Goal: Use online tool/utility: Utilize a website feature to perform a specific function

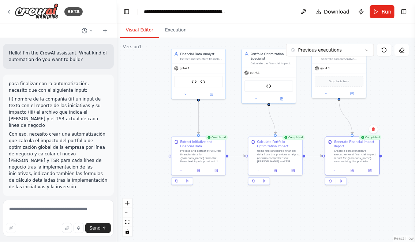
scroll to position [3345, 0]
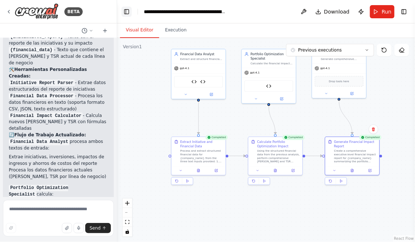
click at [127, 13] on button "Toggle Left Sidebar" at bounding box center [126, 12] width 10 height 10
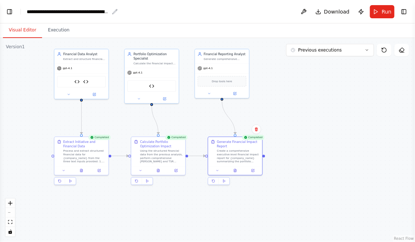
click at [27, 10] on div "**********" at bounding box center [68, 11] width 82 height 7
click at [10, 12] on button "Toggle Left Sidebar" at bounding box center [9, 12] width 10 height 10
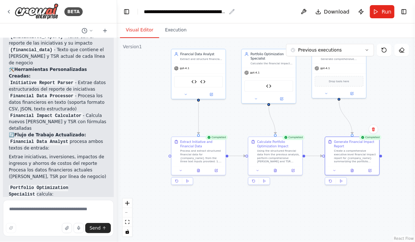
click at [145, 12] on div "**********" at bounding box center [185, 11] width 82 height 7
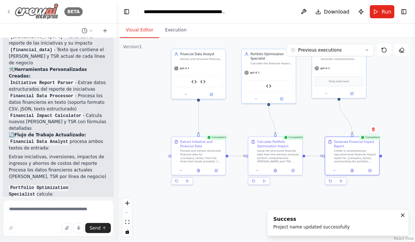
click at [8, 11] on icon at bounding box center [9, 12] width 6 height 6
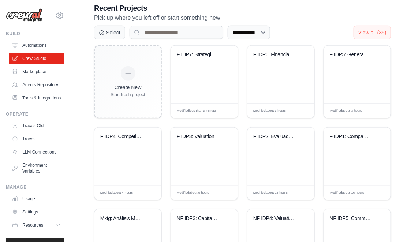
scroll to position [159, 0]
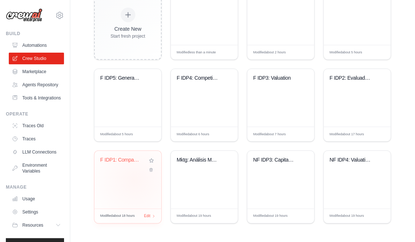
click at [135, 180] on div "F IDP1: Company research" at bounding box center [127, 180] width 67 height 58
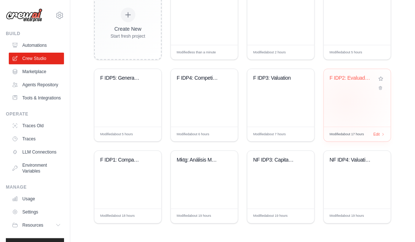
click at [346, 101] on div "F IDP2: Evaluador Ultra-Granular KP..." at bounding box center [357, 98] width 67 height 58
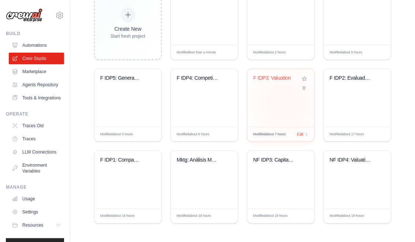
click at [285, 102] on div "F IDP3: Valuation" at bounding box center [280, 98] width 67 height 58
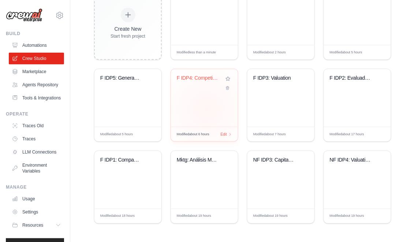
click at [206, 108] on div "F IDP4: Competitors and Benchmarks" at bounding box center [204, 98] width 67 height 58
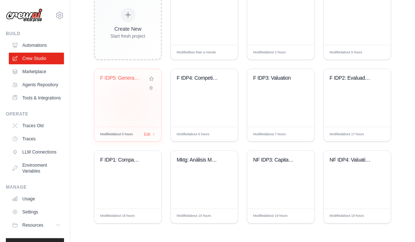
click at [132, 106] on div "F IDP5: Generador de Tabla Comparat..." at bounding box center [127, 98] width 67 height 58
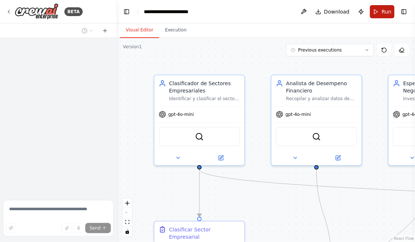
scroll to position [1644, 0]
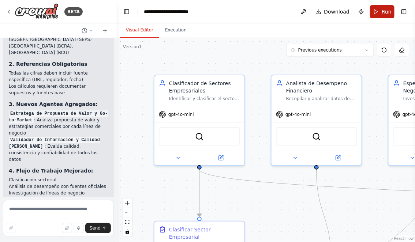
click at [383, 10] on span "Run" at bounding box center [386, 11] width 10 height 7
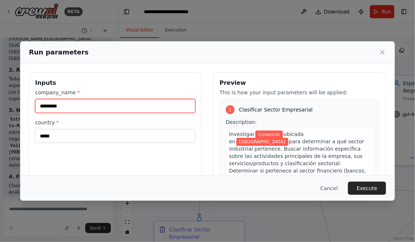
drag, startPoint x: 91, startPoint y: 110, endPoint x: -19, endPoint y: 98, distance: 111.2
click at [0, 98] on html "BETA Hello! I'm the CrewAI assistant. What kind of automation do you want to bu…" at bounding box center [207, 121] width 415 height 242
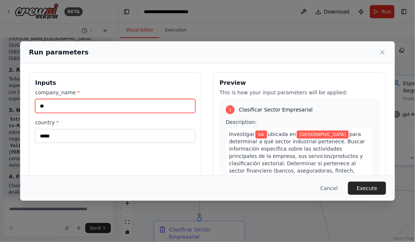
type input "*"
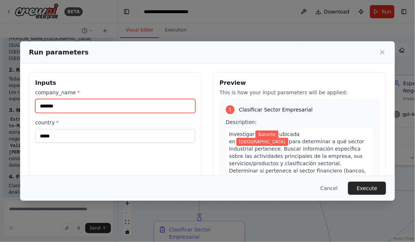
type input "*******"
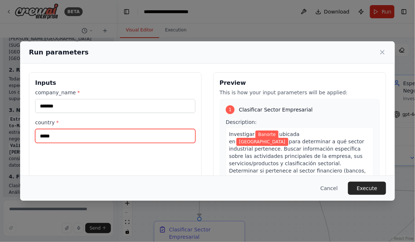
drag, startPoint x: 60, startPoint y: 135, endPoint x: 33, endPoint y: 135, distance: 27.4
click at [33, 135] on div "Inputs company_name * ******* country * *****" at bounding box center [115, 158] width 173 height 173
type input "******"
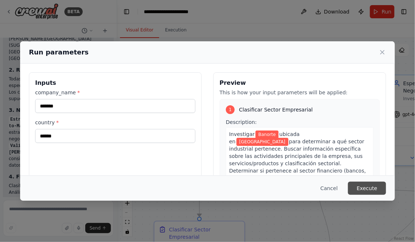
click at [371, 188] on button "Execute" at bounding box center [367, 188] width 38 height 13
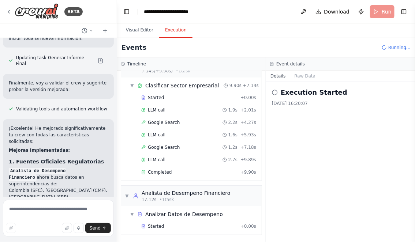
scroll to position [30, 0]
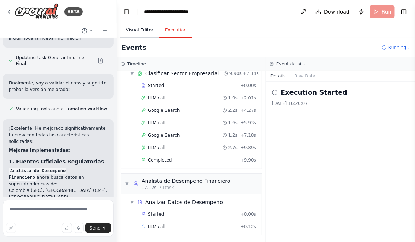
click at [134, 30] on button "Visual Editor" at bounding box center [139, 30] width 39 height 15
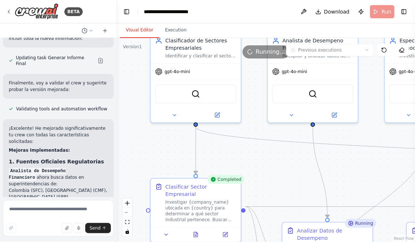
drag, startPoint x: 229, startPoint y: 211, endPoint x: 222, endPoint y: 137, distance: 75.0
click at [222, 137] on div ".deletable-edge-delete-btn { width: 20px; height: 20px; border: 0px solid #ffff…" at bounding box center [266, 140] width 298 height 204
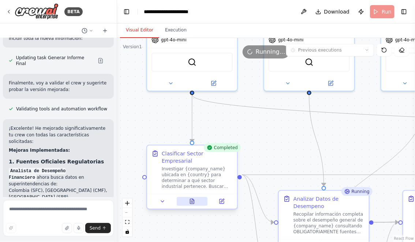
click at [191, 203] on icon at bounding box center [192, 203] width 2 height 0
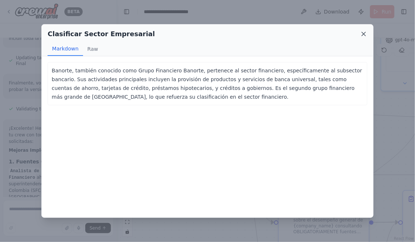
click at [363, 34] on icon at bounding box center [364, 34] width 4 height 4
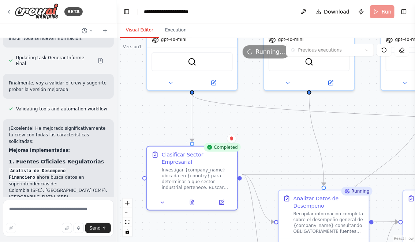
drag, startPoint x: 282, startPoint y: 153, endPoint x: 257, endPoint y: 123, distance: 38.7
click at [257, 124] on div ".deletable-edge-delete-btn { width: 20px; height: 20px; border: 0px solid #ffff…" at bounding box center [266, 140] width 298 height 204
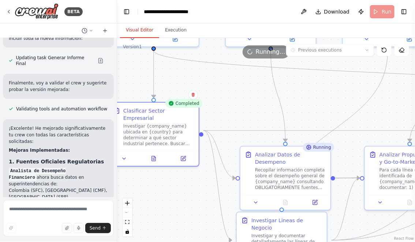
drag, startPoint x: 266, startPoint y: 126, endPoint x: 243, endPoint y: 95, distance: 38.4
click at [244, 95] on div ".deletable-edge-delete-btn { width: 20px; height: 20px; border: 0px solid #ffff…" at bounding box center [266, 140] width 298 height 204
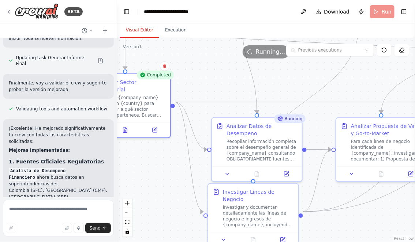
drag, startPoint x: 196, startPoint y: 213, endPoint x: 168, endPoint y: 180, distance: 43.6
click at [168, 180] on div ".deletable-edge-delete-btn { width: 20px; height: 20px; border: 0px solid #ffff…" at bounding box center [266, 140] width 298 height 204
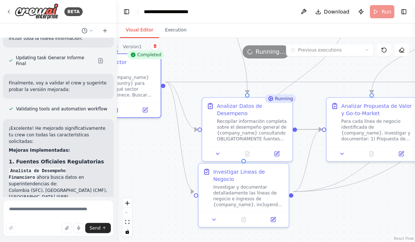
drag, startPoint x: 312, startPoint y: 209, endPoint x: 308, endPoint y: 180, distance: 29.5
click at [308, 180] on div ".deletable-edge-delete-btn { width: 20px; height: 20px; border: 0px solid #ffff…" at bounding box center [266, 140] width 298 height 204
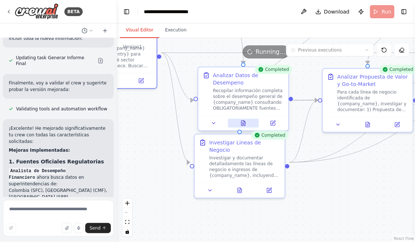
click at [241, 121] on icon at bounding box center [243, 123] width 4 height 5
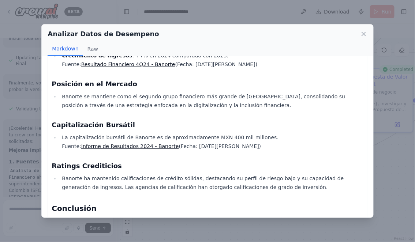
scroll to position [330, 0]
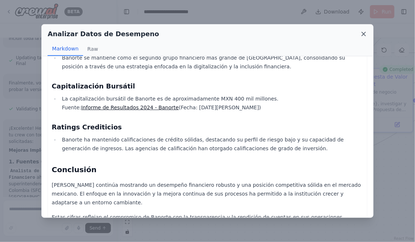
click at [362, 35] on icon at bounding box center [363, 33] width 7 height 7
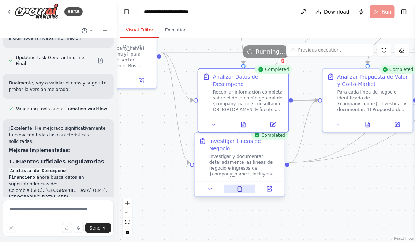
click at [240, 187] on icon at bounding box center [240, 187] width 1 height 1
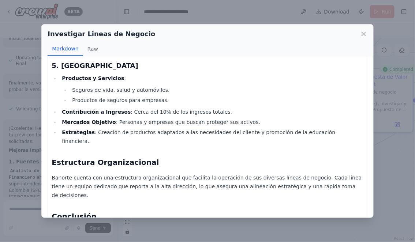
scroll to position [515, 0]
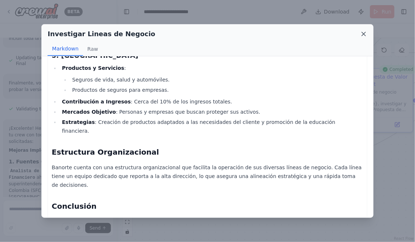
click at [362, 32] on icon at bounding box center [363, 33] width 7 height 7
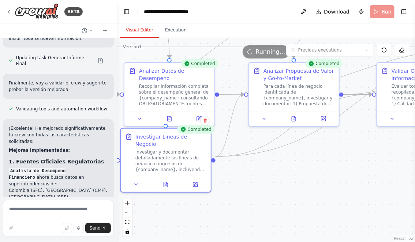
drag, startPoint x: 335, startPoint y: 207, endPoint x: 236, endPoint y: 201, distance: 99.6
click at [237, 201] on div ".deletable-edge-delete-btn { width: 20px; height: 20px; border: 0px solid #ffff…" at bounding box center [266, 140] width 298 height 204
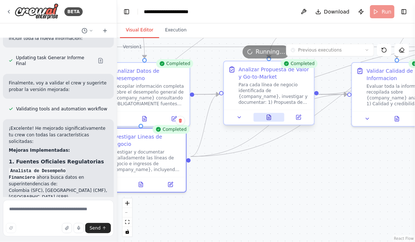
click at [269, 114] on icon at bounding box center [269, 117] width 6 height 6
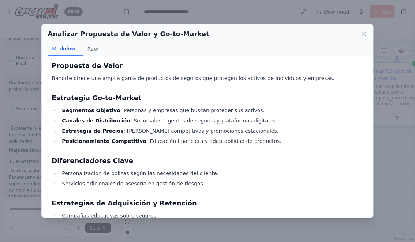
scroll to position [991, 0]
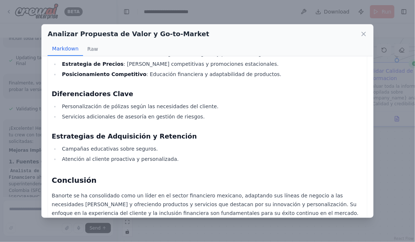
click at [363, 32] on icon at bounding box center [363, 33] width 7 height 7
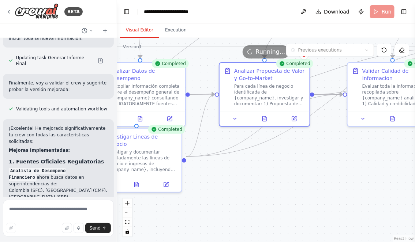
drag, startPoint x: 348, startPoint y: 192, endPoint x: 255, endPoint y: 192, distance: 92.5
click at [256, 192] on div ".deletable-edge-delete-btn { width: 20px; height: 20px; border: 0px solid #ffff…" at bounding box center [266, 140] width 298 height 204
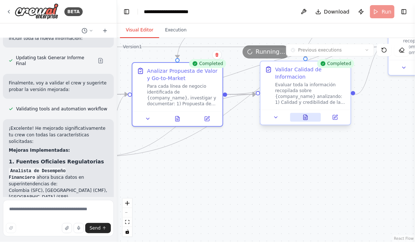
click at [308, 117] on icon at bounding box center [305, 117] width 6 height 6
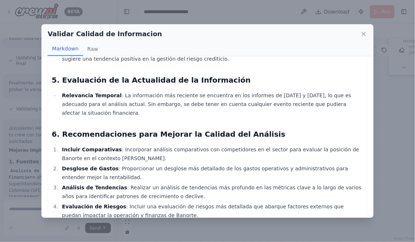
scroll to position [358, 0]
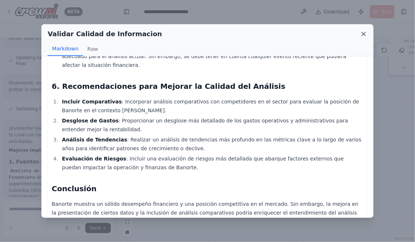
click at [362, 32] on icon at bounding box center [364, 34] width 4 height 4
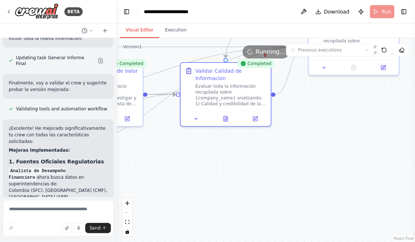
drag, startPoint x: 328, startPoint y: 163, endPoint x: 229, endPoint y: 167, distance: 99.2
click at [230, 166] on div ".deletable-edge-delete-btn { width: 20px; height: 20px; border: 0px solid #ffff…" at bounding box center [266, 140] width 298 height 204
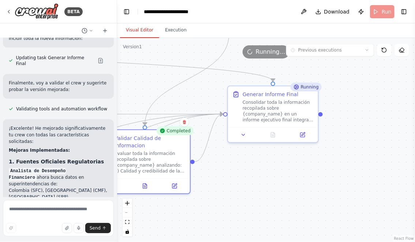
drag, startPoint x: 314, startPoint y: 157, endPoint x: 257, endPoint y: 221, distance: 86.0
click at [257, 221] on div ".deletable-edge-delete-btn { width: 20px; height: 20px; border: 0px solid #ffff…" at bounding box center [266, 140] width 298 height 204
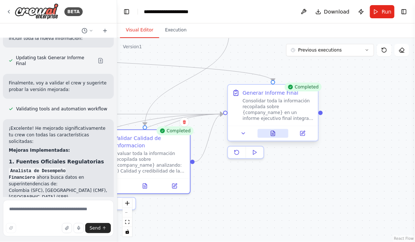
click at [274, 129] on button at bounding box center [272, 133] width 31 height 9
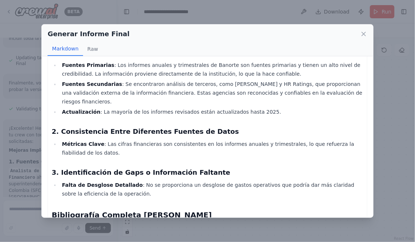
scroll to position [1013, 0]
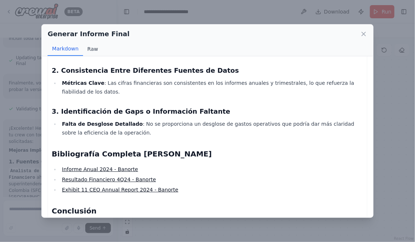
click at [95, 52] on button "Raw" at bounding box center [92, 49] width 19 height 14
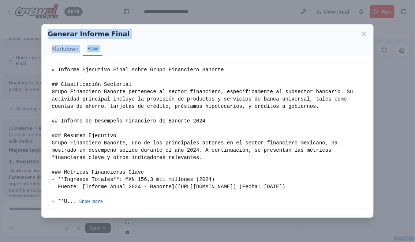
scroll to position [11, 0]
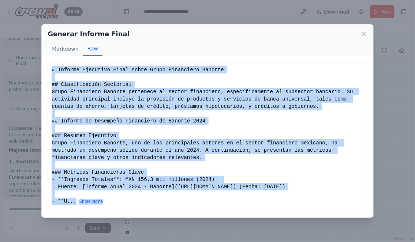
drag, startPoint x: 52, startPoint y: 69, endPoint x: 157, endPoint y: 205, distance: 171.1
click at [157, 205] on div "# Informe Ejecutivo Final sobre Grupo Financiero Banorte ## Clasificación Secto…" at bounding box center [207, 135] width 311 height 139
click at [96, 203] on button "Show more" at bounding box center [91, 202] width 24 height 6
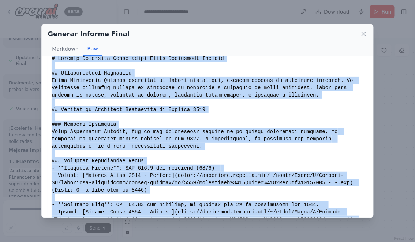
copy div "# Informe Ejecutivo Final sobre Grupo Financiero Banorte ## Clasificación Secto…"
click at [364, 33] on icon at bounding box center [364, 34] width 4 height 4
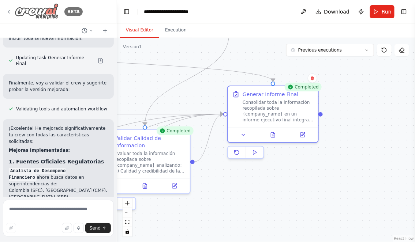
click at [10, 12] on icon at bounding box center [9, 12] width 6 height 6
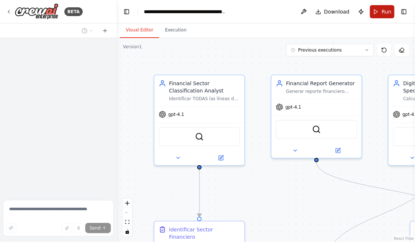
click at [383, 13] on span "Run" at bounding box center [386, 11] width 10 height 7
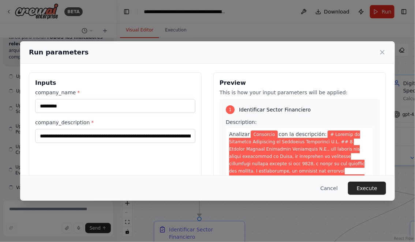
scroll to position [11300, 0]
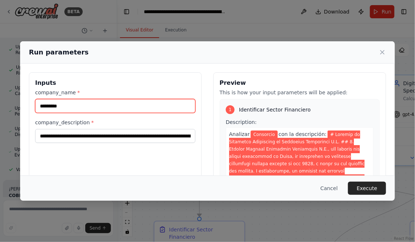
drag, startPoint x: 71, startPoint y: 106, endPoint x: 12, endPoint y: 106, distance: 58.5
click at [13, 106] on div "Run parameters Inputs company_name * ********* company_description * Preview Th…" at bounding box center [207, 121] width 415 height 242
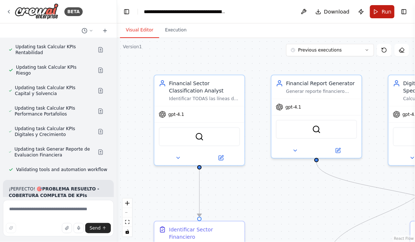
click at [381, 11] on button "Run" at bounding box center [382, 11] width 25 height 13
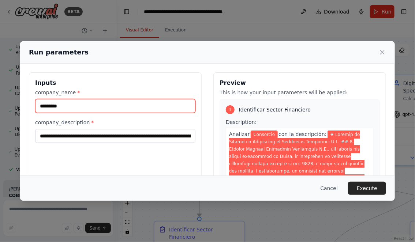
click at [99, 106] on input "*********" at bounding box center [115, 106] width 160 height 14
type input "*"
type input "*******"
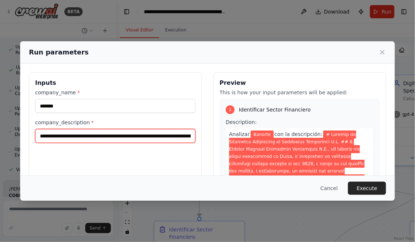
paste input "text"
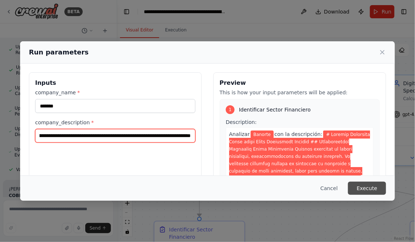
type input "**********"
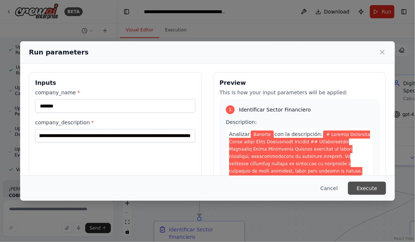
click at [368, 189] on button "Execute" at bounding box center [367, 188] width 38 height 13
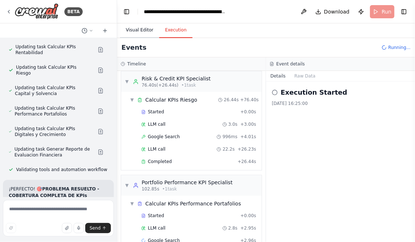
scroll to position [459, 0]
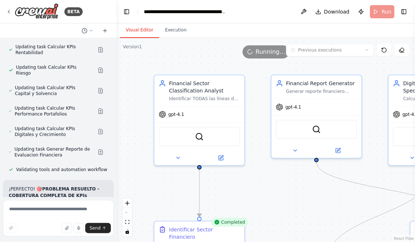
click at [139, 30] on button "Visual Editor" at bounding box center [139, 30] width 39 height 15
drag, startPoint x: 266, startPoint y: 208, endPoint x: 253, endPoint y: 154, distance: 56.2
click at [253, 154] on div ".deletable-edge-delete-btn { width: 20px; height: 20px; border: 0px solid #ffff…" at bounding box center [266, 140] width 298 height 204
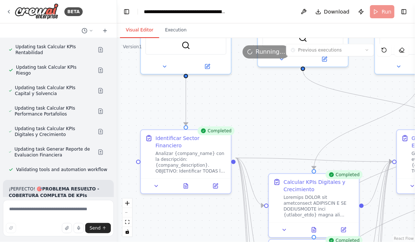
drag, startPoint x: 253, startPoint y: 136, endPoint x: 253, endPoint y: 83, distance: 52.3
click at [253, 83] on div ".deletable-edge-delete-btn { width: 20px; height: 20px; border: 0px solid #ffff…" at bounding box center [266, 140] width 298 height 204
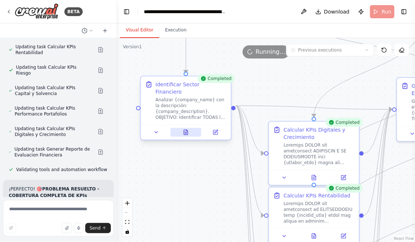
click at [186, 129] on button at bounding box center [185, 132] width 31 height 9
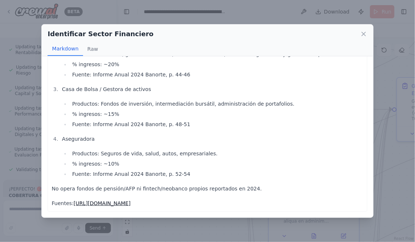
scroll to position [95, 0]
click at [362, 32] on icon at bounding box center [364, 34] width 4 height 4
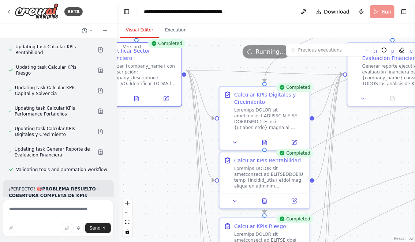
drag, startPoint x: 199, startPoint y: 204, endPoint x: 125, endPoint y: 134, distance: 102.2
click at [125, 134] on div ".deletable-edge-delete-btn { width: 20px; height: 20px; border: 0px solid #ffff…" at bounding box center [266, 140] width 298 height 204
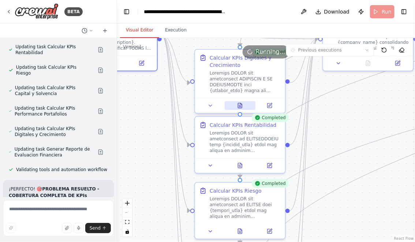
click at [240, 105] on icon at bounding box center [240, 105] width 4 height 5
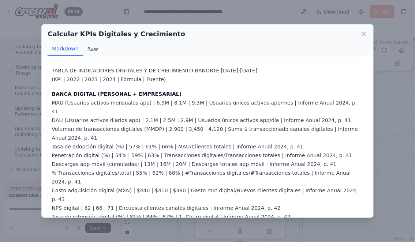
click at [91, 48] on button "Raw" at bounding box center [92, 49] width 19 height 14
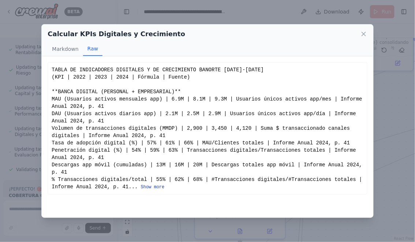
click at [141, 190] on button "Show more" at bounding box center [153, 187] width 24 height 6
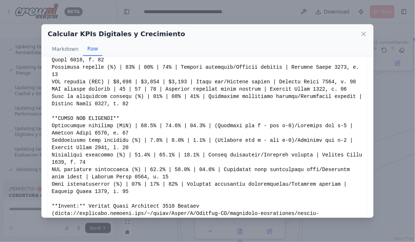
scroll to position [297, 0]
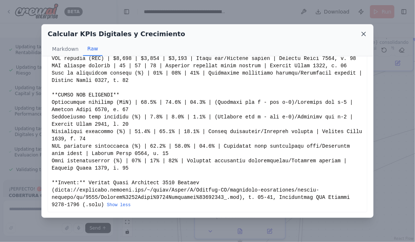
click at [362, 32] on icon at bounding box center [363, 33] width 7 height 7
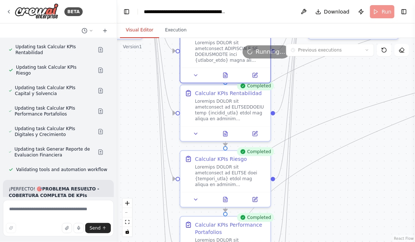
drag, startPoint x: 337, startPoint y: 125, endPoint x: 317, endPoint y: 73, distance: 56.5
click at [317, 74] on div ".deletable-edge-delete-btn { width: 20px; height: 20px; border: 0px solid #ffff…" at bounding box center [266, 140] width 298 height 204
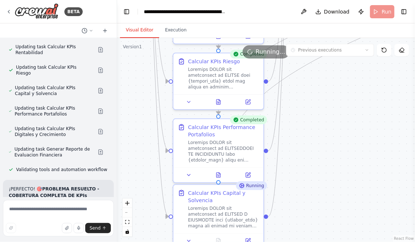
drag, startPoint x: 348, startPoint y: 168, endPoint x: 346, endPoint y: 79, distance: 88.9
click at [346, 81] on div ".deletable-edge-delete-btn { width: 20px; height: 20px; border: 0px solid #ffff…" at bounding box center [266, 140] width 298 height 204
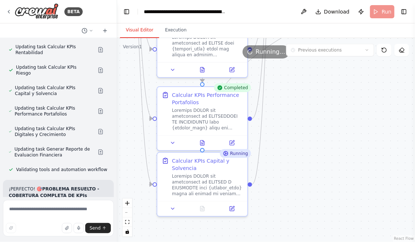
drag, startPoint x: 359, startPoint y: 128, endPoint x: 343, endPoint y: 105, distance: 28.4
click at [343, 105] on div ".deletable-edge-delete-btn { width: 20px; height: 20px; border: 0px solid #ffff…" at bounding box center [266, 140] width 298 height 204
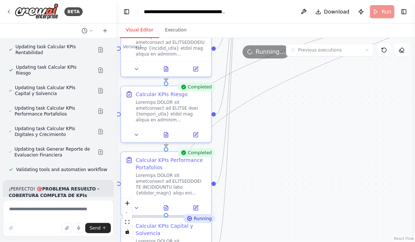
drag, startPoint x: 343, startPoint y: 105, endPoint x: 299, endPoint y: 193, distance: 98.5
click at [300, 192] on div ".deletable-edge-delete-btn { width: 20px; height: 20px; border: 0px solid #ffff…" at bounding box center [266, 140] width 298 height 204
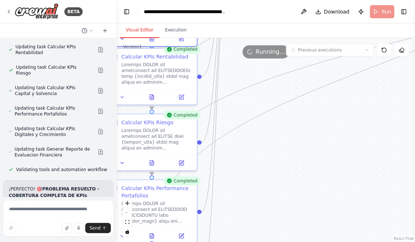
drag, startPoint x: 318, startPoint y: 150, endPoint x: 280, endPoint y: 237, distance: 94.9
click at [280, 236] on div ".deletable-edge-delete-btn { width: 20px; height: 20px; border: 0px solid #ffff…" at bounding box center [266, 140] width 298 height 204
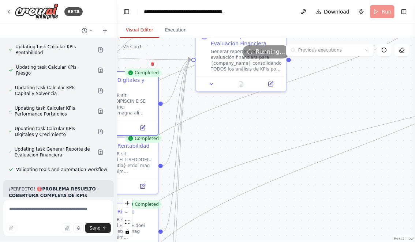
drag, startPoint x: 285, startPoint y: 97, endPoint x: 277, endPoint y: 143, distance: 46.8
click at [277, 142] on div ".deletable-edge-delete-btn { width: 20px; height: 20px; border: 0px solid #ffff…" at bounding box center [266, 140] width 298 height 204
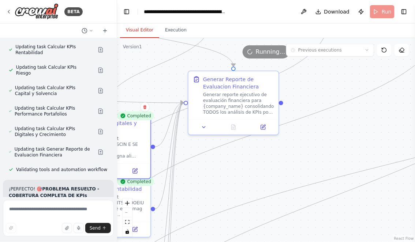
drag, startPoint x: 325, startPoint y: 137, endPoint x: 294, endPoint y: 212, distance: 81.2
click at [294, 212] on div ".deletable-edge-delete-btn { width: 20px; height: 20px; border: 0px solid #ffff…" at bounding box center [266, 140] width 298 height 204
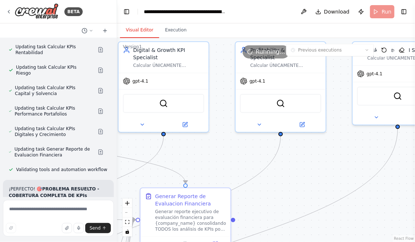
drag, startPoint x: 303, startPoint y: 151, endPoint x: 274, endPoint y: 100, distance: 58.8
click at [274, 100] on div ".deletable-edge-delete-btn { width: 20px; height: 20px; border: 0px solid #ffff…" at bounding box center [266, 140] width 298 height 204
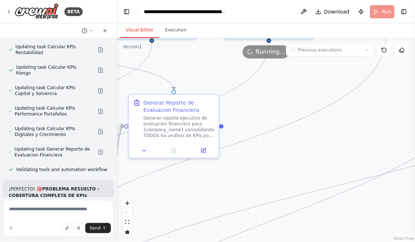
drag, startPoint x: 270, startPoint y: 168, endPoint x: 318, endPoint y: 137, distance: 57.1
click at [317, 138] on div ".deletable-edge-delete-btn { width: 20px; height: 20px; border: 0px solid #ffff…" at bounding box center [266, 140] width 298 height 204
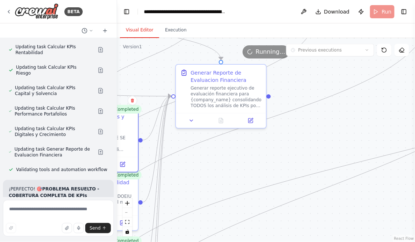
drag, startPoint x: 233, startPoint y: 176, endPoint x: 303, endPoint y: 147, distance: 75.7
click at [302, 148] on div ".deletable-edge-delete-btn { width: 20px; height: 20px; border: 0px solid #ffff…" at bounding box center [266, 140] width 298 height 204
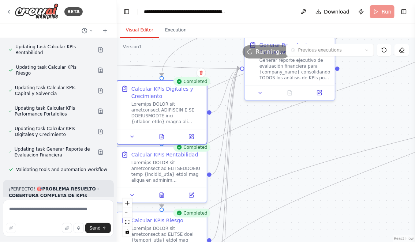
drag, startPoint x: 280, startPoint y: 150, endPoint x: 325, endPoint y: 135, distance: 47.2
click at [324, 136] on div ".deletable-edge-delete-btn { width: 20px; height: 20px; border: 0px solid #ffff…" at bounding box center [266, 140] width 298 height 204
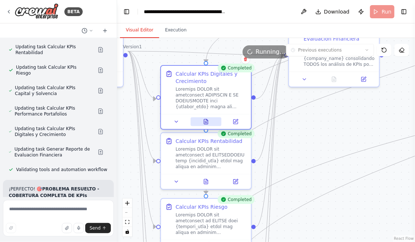
click at [205, 120] on icon at bounding box center [206, 121] width 4 height 5
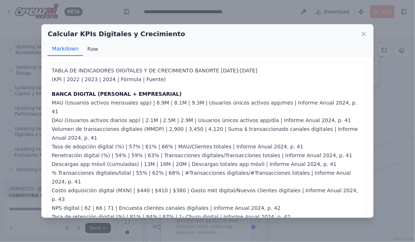
click at [89, 49] on button "Raw" at bounding box center [92, 49] width 19 height 14
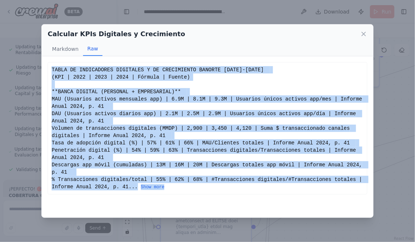
drag, startPoint x: 52, startPoint y: 69, endPoint x: 139, endPoint y: 198, distance: 155.9
click at [139, 195] on div "TABLA DE INDICADORES DIGITALES Y DE CRECIMIENTO BANORTE 2022-2024 (KPI | 2022 |…" at bounding box center [207, 128] width 319 height 132
click at [141, 190] on button "Show more" at bounding box center [153, 187] width 24 height 6
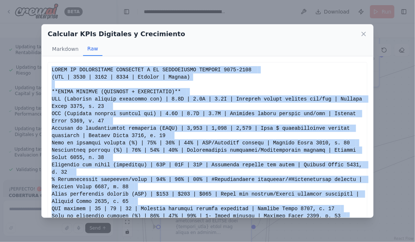
copy div "TABLA DE INDICADORES DIGITALES Y DE CRECIMIENTO BANORTE 2022-2024 (KPI | 2022 |…"
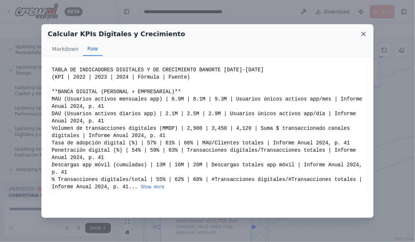
click at [362, 33] on icon at bounding box center [364, 34] width 4 height 4
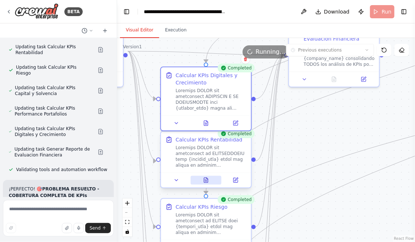
click at [206, 181] on icon at bounding box center [206, 181] width 2 height 0
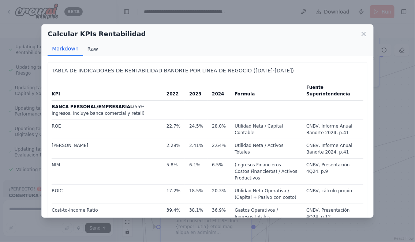
click at [92, 50] on button "Raw" at bounding box center [92, 49] width 19 height 14
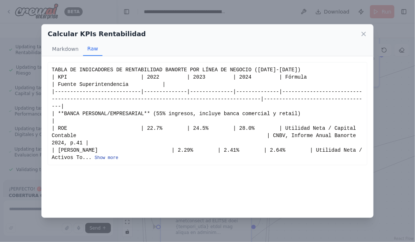
click at [95, 158] on button "Show more" at bounding box center [107, 158] width 24 height 6
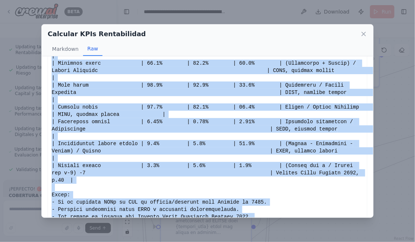
scroll to position [582, 0]
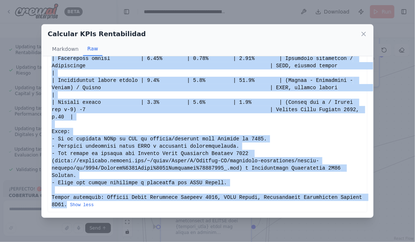
drag, startPoint x: 52, startPoint y: 69, endPoint x: 67, endPoint y: 205, distance: 136.5
copy div "TABLA DE INDICADORES DE RENTABILIDAD BANORTE POR LÍNEA DE NEGOCIO (2022-2024) |…"
click at [362, 34] on icon at bounding box center [363, 33] width 7 height 7
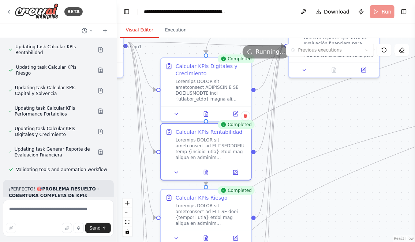
drag, startPoint x: 312, startPoint y: 149, endPoint x: 312, endPoint y: 79, distance: 70.6
click at [312, 78] on div ".deletable-edge-delete-btn { width: 20px; height: 20px; border: 0px solid #ffff…" at bounding box center [266, 140] width 298 height 204
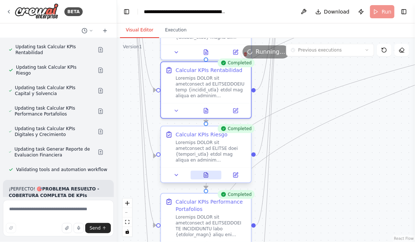
click at [203, 174] on icon at bounding box center [206, 175] width 6 height 6
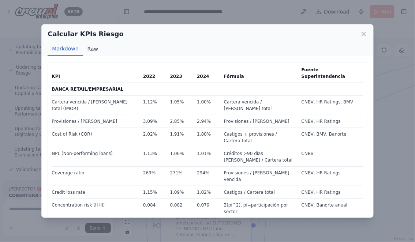
click at [91, 50] on button "Raw" at bounding box center [92, 49] width 19 height 14
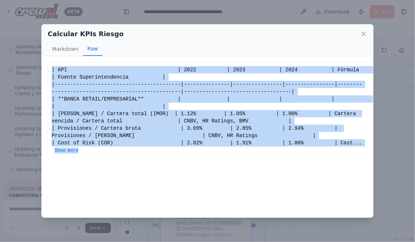
drag, startPoint x: 52, startPoint y: 69, endPoint x: 112, endPoint y: 158, distance: 106.4
click at [112, 158] on div "| KPI | 2022 | 2023 | 2024 | Fórmula | Fuente Superintendencia | |-------------…" at bounding box center [207, 110] width 319 height 96
click at [69, 151] on button "Show more" at bounding box center [66, 151] width 24 height 6
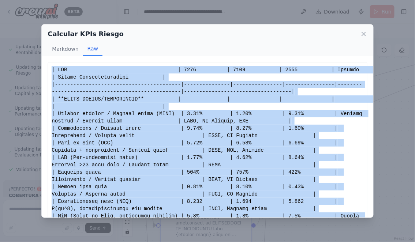
copy div "| KPI | 2022 | 2023 | 2024 | Fórmula | Fuente Superintendencia | |-------------…"
click at [364, 33] on icon at bounding box center [363, 33] width 7 height 7
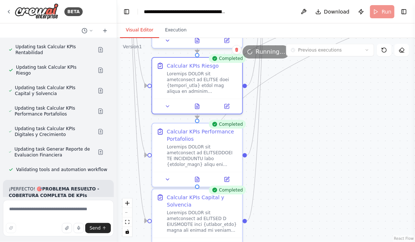
drag, startPoint x: 295, startPoint y: 196, endPoint x: 286, endPoint y: 125, distance: 71.1
click at [286, 125] on div ".deletable-edge-delete-btn { width: 20px; height: 20px; border: 0px solid #ffff…" at bounding box center [266, 140] width 298 height 204
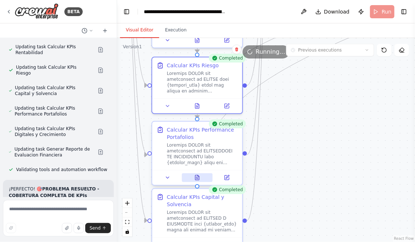
click at [198, 181] on button at bounding box center [197, 177] width 31 height 9
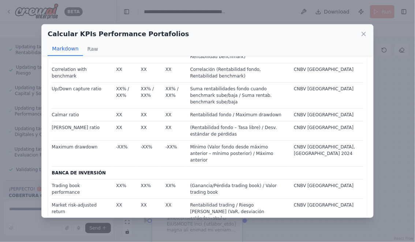
scroll to position [0, 0]
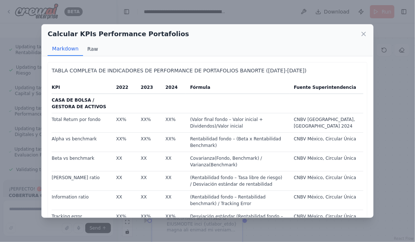
click at [94, 48] on button "Raw" at bounding box center [92, 49] width 19 height 14
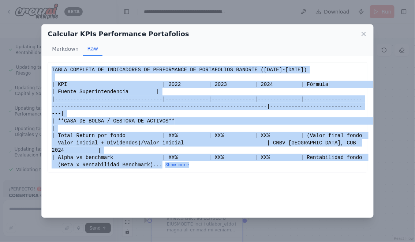
drag, startPoint x: 52, startPoint y: 69, endPoint x: 238, endPoint y: 167, distance: 210.6
click at [239, 167] on div "TABLA COMPLETA DE INDICADORES DE PERFORMANCE DE PORTAFOLIOS BANORTE (2022-2024)…" at bounding box center [207, 117] width 311 height 102
click at [189, 165] on button "Show more" at bounding box center [177, 165] width 24 height 6
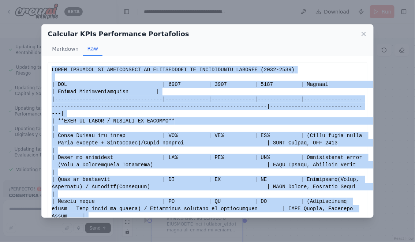
copy div "TABLA COMPLETA DE INDICADORES DE PERFORMANCE DE PORTAFOLIOS BANORTE (2022-2024)…"
click at [361, 31] on icon at bounding box center [363, 33] width 7 height 7
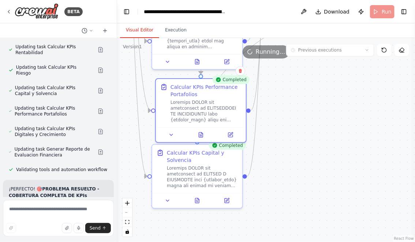
drag, startPoint x: 297, startPoint y: 154, endPoint x: 297, endPoint y: 105, distance: 49.7
click at [297, 106] on div ".deletable-edge-delete-btn { width: 20px; height: 20px; border: 0px solid #ffff…" at bounding box center [266, 140] width 298 height 204
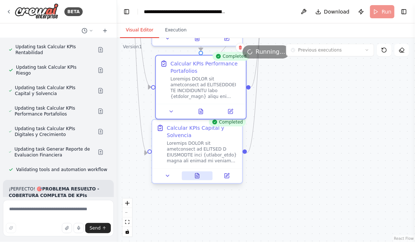
click at [198, 175] on icon at bounding box center [198, 173] width 1 height 1
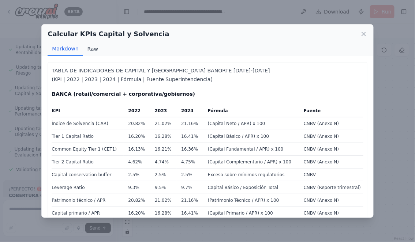
click at [93, 48] on button "Raw" at bounding box center [92, 49] width 19 height 14
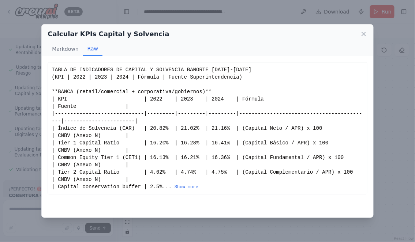
drag, startPoint x: 52, startPoint y: 68, endPoint x: 232, endPoint y: 189, distance: 216.8
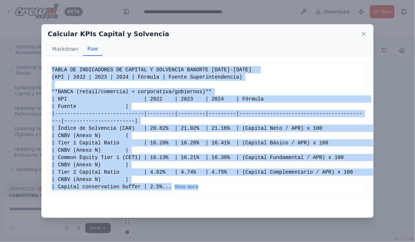
drag, startPoint x: 52, startPoint y: 69, endPoint x: 244, endPoint y: 193, distance: 228.3
click at [244, 193] on div "TABLA DE INDICADORES DE CAPITAL Y SOLVENCIA BANORTE 2022-2024 (KPI | 2022 | 202…" at bounding box center [207, 128] width 319 height 132
click at [198, 189] on button "Show more" at bounding box center [186, 187] width 24 height 6
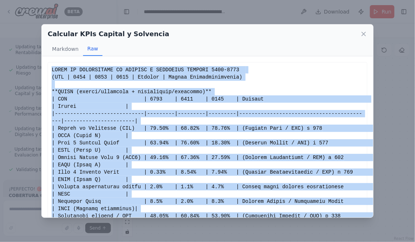
copy div "TABLA DE INDICADORES DE CAPITAL Y SOLVENCIA BANORTE 2022-2024 (KPI | 2022 | 202…"
click at [362, 34] on icon at bounding box center [363, 33] width 7 height 7
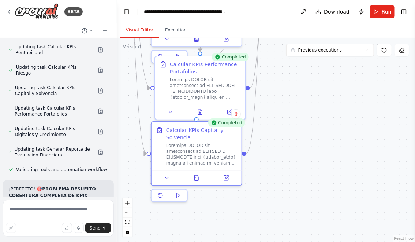
drag, startPoint x: 331, startPoint y: 169, endPoint x: 272, endPoint y: 206, distance: 69.3
click at [273, 206] on div ".deletable-edge-delete-btn { width: 20px; height: 20px; border: 0px solid #ffff…" at bounding box center [266, 140] width 298 height 204
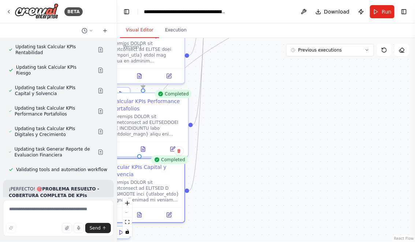
drag, startPoint x: 275, startPoint y: 125, endPoint x: 267, endPoint y: 246, distance: 121.0
click at [267, 242] on html "BETA Hello! I'm the CrewAI assistant. What kind of automation do you want to bu…" at bounding box center [207, 121] width 415 height 242
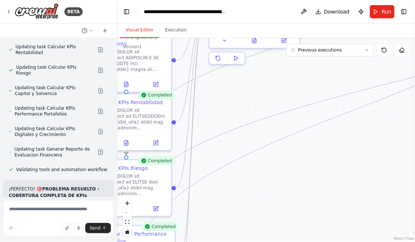
drag, startPoint x: 283, startPoint y: 161, endPoint x: 271, endPoint y: 229, distance: 68.7
click at [271, 228] on div ".deletable-edge-delete-btn { width: 20px; height: 20px; border: 0px solid #ffff…" at bounding box center [266, 140] width 298 height 204
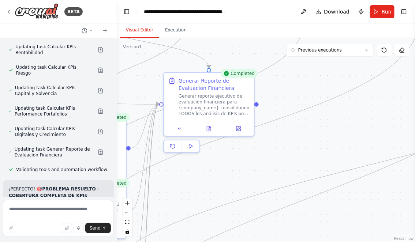
drag, startPoint x: 272, startPoint y: 125, endPoint x: 228, endPoint y: 168, distance: 61.8
click at [228, 167] on div ".deletable-edge-delete-btn { width: 20px; height: 20px; border: 0px solid #ffff…" at bounding box center [266, 140] width 298 height 204
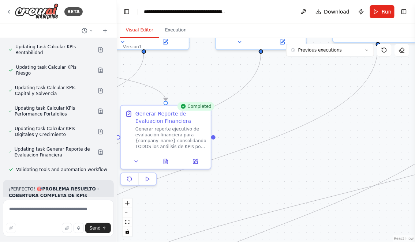
drag, startPoint x: 293, startPoint y: 149, endPoint x: 251, endPoint y: 173, distance: 48.9
click at [251, 173] on div ".deletable-edge-delete-btn { width: 20px; height: 20px; border: 0px solid #ffff…" at bounding box center [266, 140] width 298 height 204
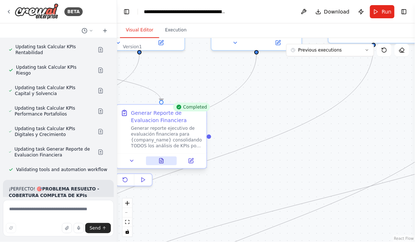
click at [158, 159] on icon at bounding box center [161, 161] width 6 height 6
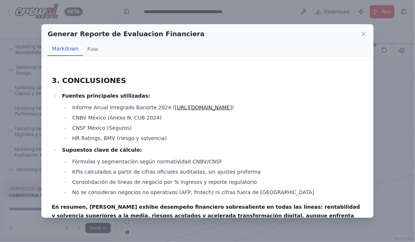
scroll to position [1986, 0]
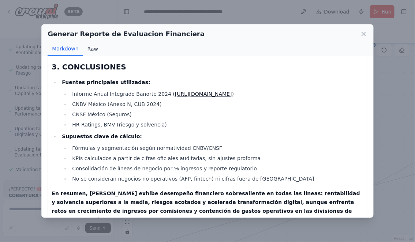
click at [91, 47] on button "Raw" at bounding box center [92, 49] width 19 height 14
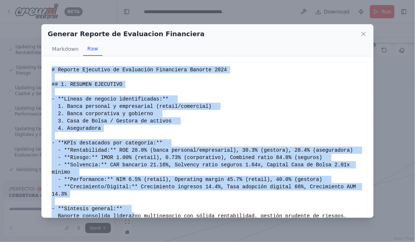
scroll to position [19, 0]
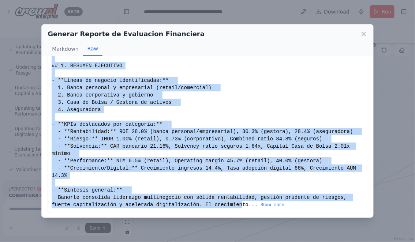
drag, startPoint x: 52, startPoint y: 69, endPoint x: 242, endPoint y: 208, distance: 235.0
click at [242, 208] on div "# Reporte Ejecutivo de Evaluación Financiera Banorte 2024 ## 1. RESUMEN EJECUTI…" at bounding box center [207, 128] width 311 height 161
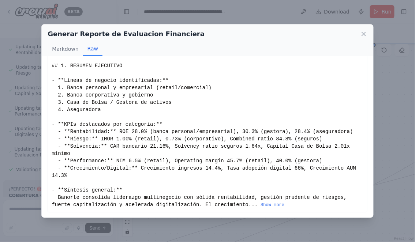
click at [131, 111] on div "# Reporte Ejecutivo de Evaluación Financiera Banorte 2024 ## 1. RESUMEN EJECUTI…" at bounding box center [207, 128] width 311 height 161
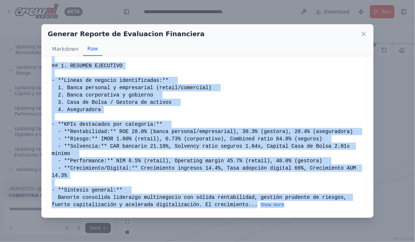
drag, startPoint x: 52, startPoint y: 68, endPoint x: 325, endPoint y: 209, distance: 307.7
click at [325, 209] on div "# Reporte Ejecutivo de Evaluación Financiera Banorte 2024 ## 1. RESUMEN EJECUTI…" at bounding box center [207, 128] width 319 height 169
click at [278, 207] on button "Show more" at bounding box center [272, 205] width 24 height 6
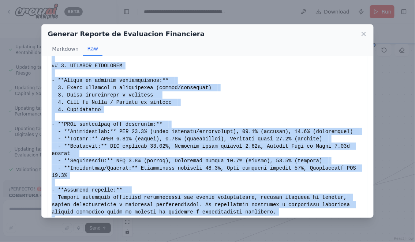
copy div "# Reporte Ejecutivo de Evaluación Financiera Banorte 2024 ## 1. RESUMEN EJECUTI…"
click at [365, 35] on icon at bounding box center [364, 34] width 4 height 4
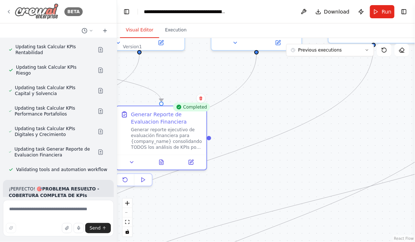
click at [10, 12] on icon at bounding box center [9, 12] width 6 height 6
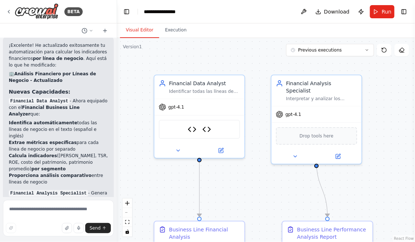
scroll to position [3913, 0]
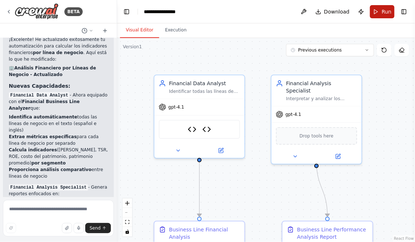
click at [380, 10] on button "Run" at bounding box center [382, 11] width 25 height 13
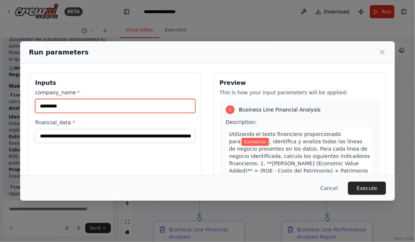
drag, startPoint x: 77, startPoint y: 108, endPoint x: 21, endPoint y: 106, distance: 56.0
click at [21, 106] on div "Inputs company_name * ********* financial_data * Preview This is how your input…" at bounding box center [207, 159] width 375 height 191
type input "*******"
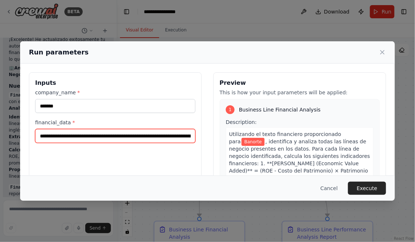
click at [40, 138] on input "financial_data *" at bounding box center [115, 136] width 160 height 14
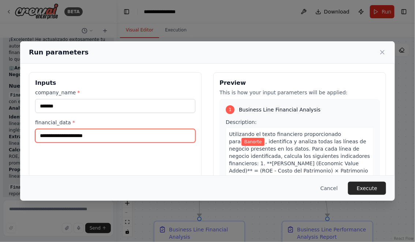
scroll to position [0, 0]
paste input "**********"
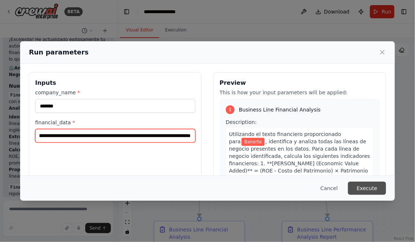
type input "**********"
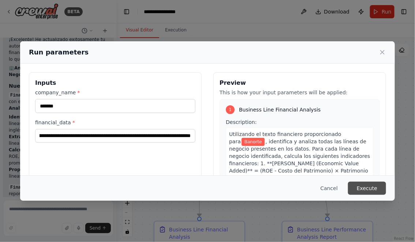
click at [371, 189] on button "Execute" at bounding box center [367, 188] width 38 height 13
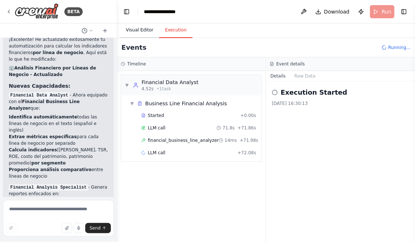
click at [136, 29] on button "Visual Editor" at bounding box center [139, 30] width 39 height 15
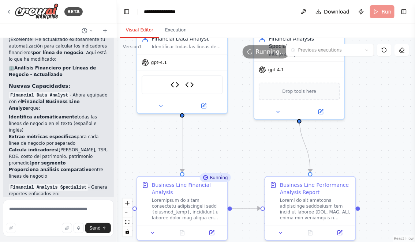
drag, startPoint x: 272, startPoint y: 193, endPoint x: 253, endPoint y: 132, distance: 64.0
click at [253, 132] on div ".deletable-edge-delete-btn { width: 20px; height: 20px; border: 0px solid #ffff…" at bounding box center [266, 140] width 298 height 204
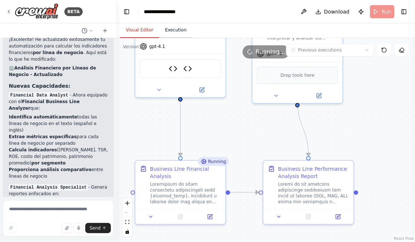
click at [177, 29] on button "Execution" at bounding box center [175, 30] width 33 height 15
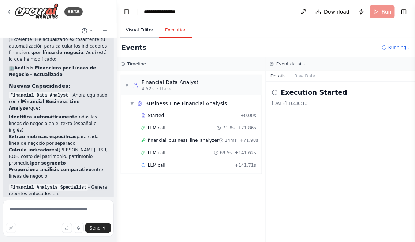
click at [135, 32] on button "Visual Editor" at bounding box center [139, 30] width 39 height 15
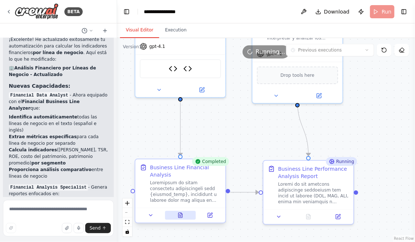
click at [180, 215] on icon at bounding box center [180, 215] width 4 height 5
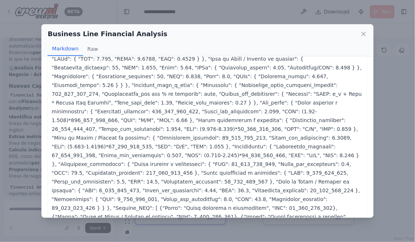
scroll to position [64, 0]
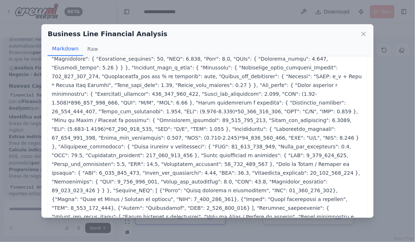
click at [359, 35] on div "Business Line Financial Analysis" at bounding box center [207, 34] width 319 height 10
click at [364, 33] on icon at bounding box center [363, 33] width 7 height 7
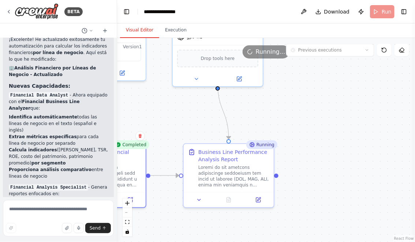
drag, startPoint x: 344, startPoint y: 131, endPoint x: 262, endPoint y: 111, distance: 84.6
click at [262, 112] on div ".deletable-edge-delete-btn { width: 20px; height: 20px; border: 0px solid #ffff…" at bounding box center [266, 140] width 298 height 204
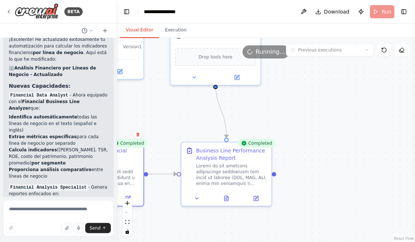
scroll to position [3913, 0]
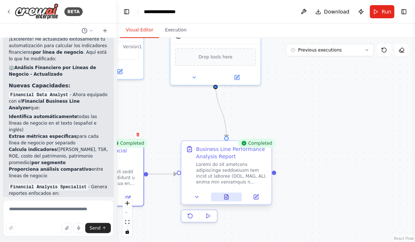
click at [227, 197] on icon at bounding box center [226, 197] width 6 height 6
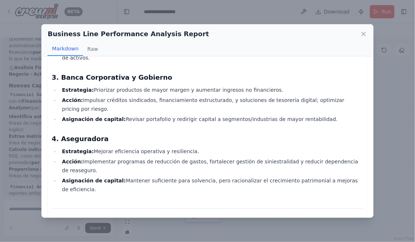
scroll to position [1364, 0]
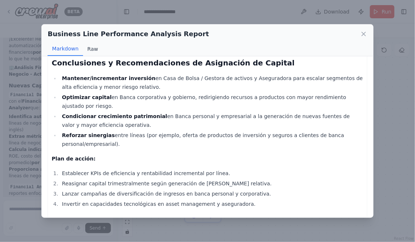
click at [89, 47] on button "Raw" at bounding box center [92, 49] width 19 height 14
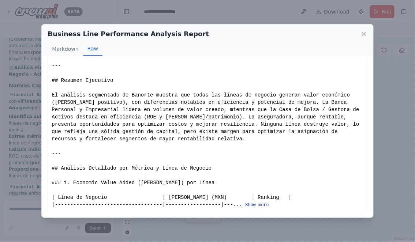
click at [252, 203] on button "Show more" at bounding box center [257, 205] width 24 height 6
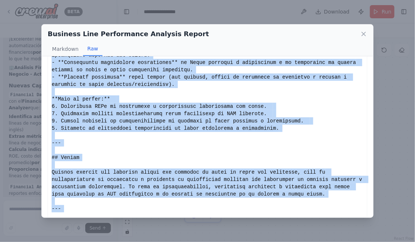
scroll to position [1196, 0]
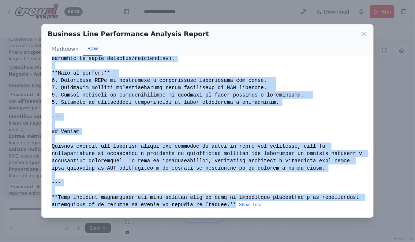
drag, startPoint x: 52, startPoint y: 69, endPoint x: 236, endPoint y: 204, distance: 228.4
copy div "# Loremip Dolorsita co Adipisci Elitseddoe Temporinci ## Utlabor – Etdolorem al…"
click at [365, 32] on icon at bounding box center [363, 33] width 7 height 7
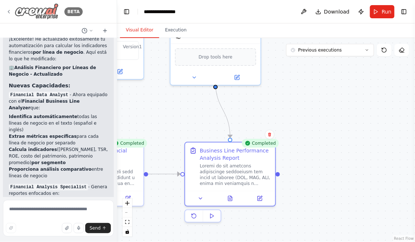
click at [10, 10] on icon at bounding box center [9, 12] width 6 height 6
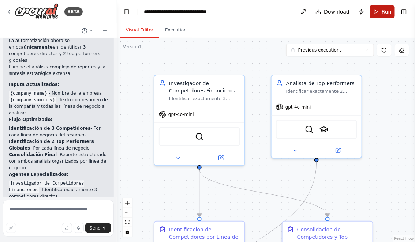
scroll to position [1928, 0]
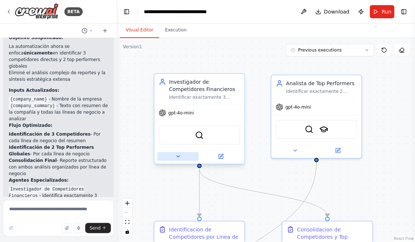
click at [177, 157] on icon at bounding box center [178, 157] width 6 height 6
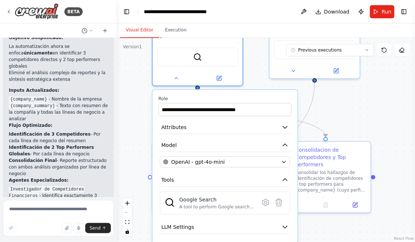
drag, startPoint x: 261, startPoint y: 142, endPoint x: 259, endPoint y: 61, distance: 80.9
click at [259, 61] on div ".deletable-edge-delete-btn { width: 20px; height: 20px; border: 0px solid #ffff…" at bounding box center [266, 140] width 298 height 204
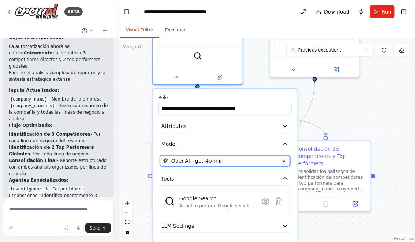
click at [271, 162] on div "OpenAI - gpt-4o-mini" at bounding box center [220, 160] width 115 height 7
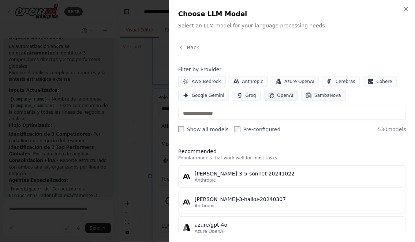
click at [277, 94] on span "OpenAI" at bounding box center [285, 96] width 16 height 6
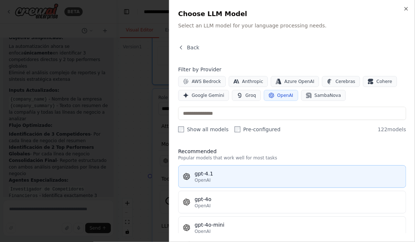
click at [204, 178] on span "OpenAI" at bounding box center [203, 180] width 16 height 6
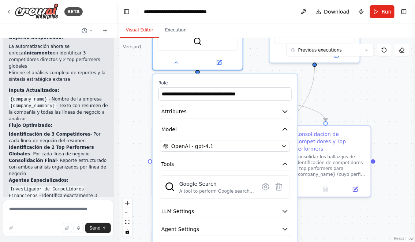
drag, startPoint x: 346, startPoint y: 120, endPoint x: 346, endPoint y: 80, distance: 39.5
click at [346, 80] on div ".deletable-edge-delete-btn { width: 20px; height: 20px; border: 0px solid #ffff…" at bounding box center [266, 140] width 298 height 204
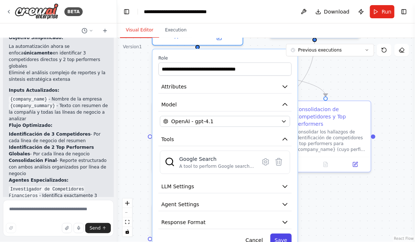
click at [282, 238] on button "Save" at bounding box center [280, 240] width 21 height 13
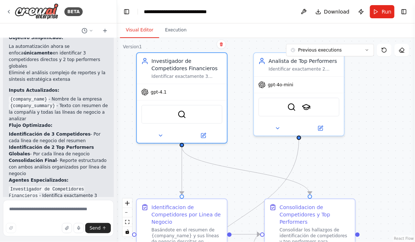
drag, startPoint x: 351, startPoint y: 92, endPoint x: 336, endPoint y: 192, distance: 101.0
click at [337, 192] on div ".deletable-edge-delete-btn { width: 20px; height: 20px; border: 0px solid #ffff…" at bounding box center [266, 140] width 298 height 204
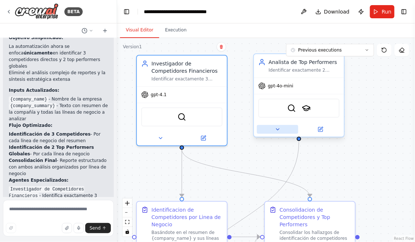
click at [278, 130] on icon at bounding box center [278, 130] width 6 height 6
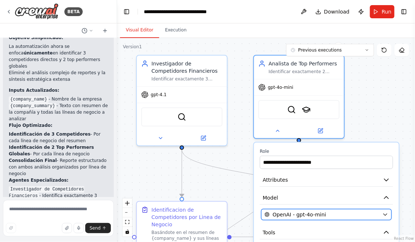
click at [317, 216] on span "OpenAI - gpt-4o-mini" at bounding box center [298, 214] width 53 height 7
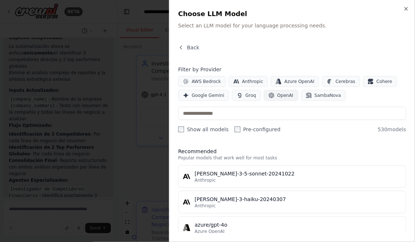
click at [274, 98] on button "OpenAI" at bounding box center [281, 95] width 34 height 11
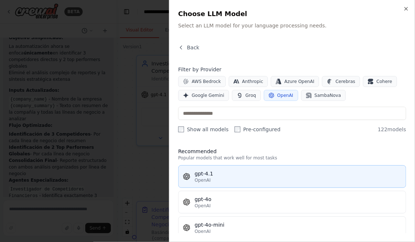
click at [205, 177] on span "OpenAI" at bounding box center [203, 180] width 16 height 6
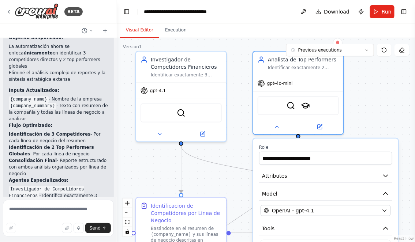
drag, startPoint x: 380, startPoint y: 125, endPoint x: 356, endPoint y: 34, distance: 94.0
click at [356, 34] on div "**********" at bounding box center [266, 132] width 298 height 219
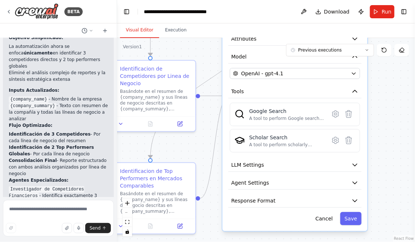
drag, startPoint x: 380, startPoint y: 181, endPoint x: 372, endPoint y: 128, distance: 53.7
click at [372, 128] on div ".deletable-edge-delete-btn { width: 20px; height: 20px; border: 0px solid #ffff…" at bounding box center [266, 140] width 298 height 204
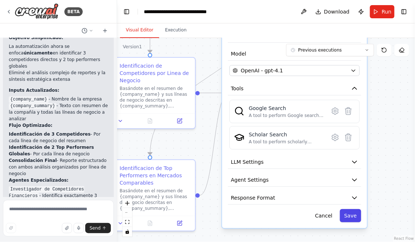
click at [351, 214] on button "Save" at bounding box center [350, 215] width 21 height 13
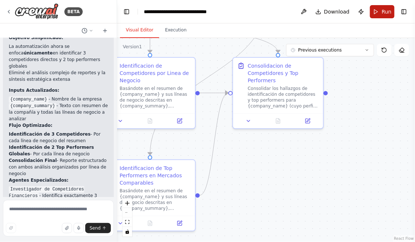
click at [379, 10] on button "Run" at bounding box center [382, 11] width 25 height 13
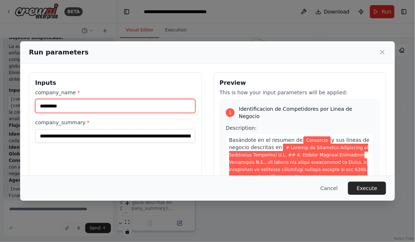
drag, startPoint x: 79, startPoint y: 109, endPoint x: -5, endPoint y: 109, distance: 84.9
click at [0, 109] on html "BETA Hello! I'm the CrewAI assistant. What kind of automation do you want to bu…" at bounding box center [207, 121] width 415 height 242
type input "*******"
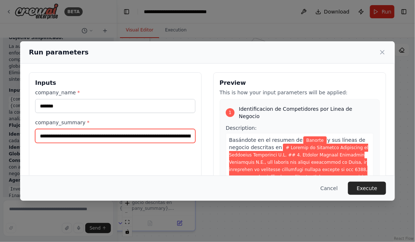
click at [40, 136] on input "company_summary *" at bounding box center [115, 136] width 160 height 14
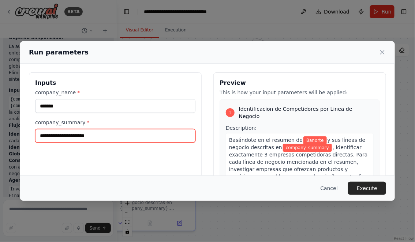
scroll to position [0, 0]
paste input "**********"
type input "**********"
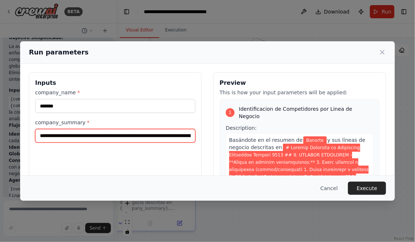
scroll to position [0, 20400]
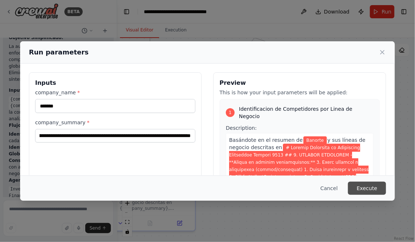
click at [372, 189] on button "Execute" at bounding box center [367, 188] width 38 height 13
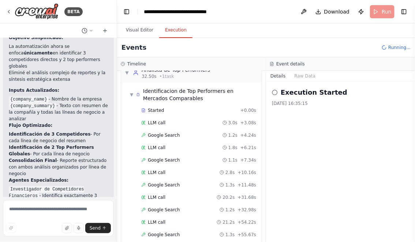
scroll to position [193, 0]
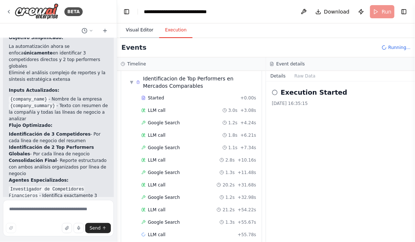
click at [144, 31] on button "Visual Editor" at bounding box center [139, 30] width 39 height 15
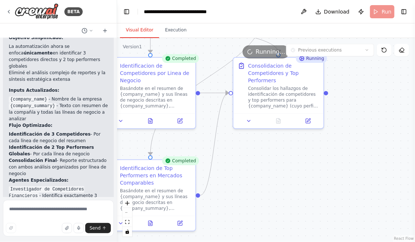
drag, startPoint x: 273, startPoint y: 172, endPoint x: 333, endPoint y: 164, distance: 60.2
click at [333, 164] on div ".deletable-edge-delete-btn { width: 20px; height: 20px; border: 0px solid #ffff…" at bounding box center [266, 140] width 298 height 204
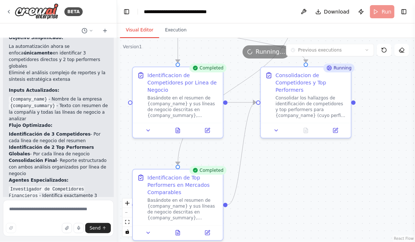
drag, startPoint x: 349, startPoint y: 163, endPoint x: 317, endPoint y: 181, distance: 36.3
click at [317, 181] on div ".deletable-edge-delete-btn { width: 20px; height: 20px; border: 0px solid #ffff…" at bounding box center [266, 140] width 298 height 204
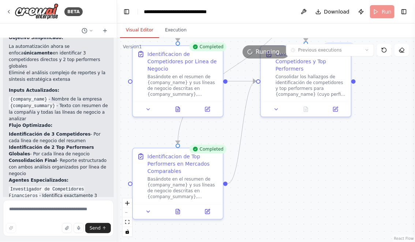
drag, startPoint x: 305, startPoint y: 185, endPoint x: 306, endPoint y: 157, distance: 27.5
click at [306, 157] on div ".deletable-edge-delete-btn { width: 20px; height: 20px; border: 0px solid #ffff…" at bounding box center [266, 140] width 298 height 204
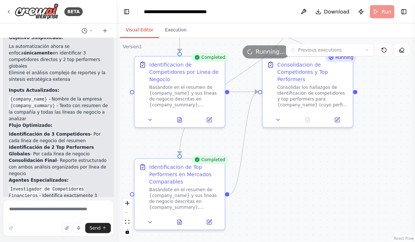
drag, startPoint x: 320, startPoint y: 144, endPoint x: 313, endPoint y: 169, distance: 25.9
click at [315, 169] on div ".deletable-edge-delete-btn { width: 20px; height: 20px; border: 0px solid #ffff…" at bounding box center [266, 140] width 298 height 204
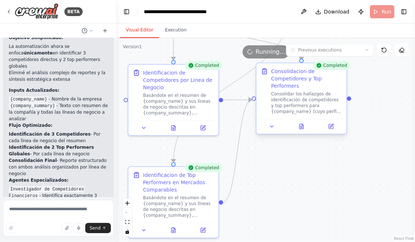
scroll to position [1928, 0]
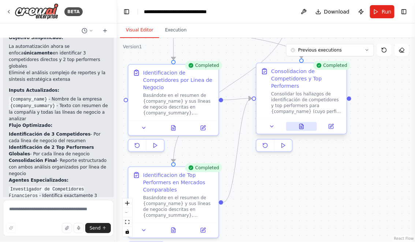
click at [303, 127] on icon at bounding box center [302, 126] width 4 height 5
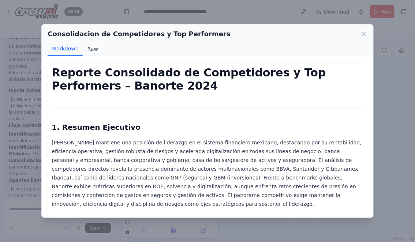
click at [93, 50] on button "Raw" at bounding box center [92, 49] width 19 height 14
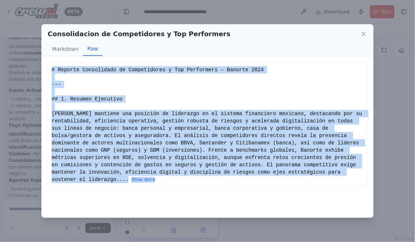
drag, startPoint x: 52, startPoint y: 69, endPoint x: 112, endPoint y: 199, distance: 142.5
click at [112, 187] on div "# Reporte Consolidado de Competidores y Top Performers – Banorte 2024 --- ## 1.…" at bounding box center [207, 124] width 319 height 125
click at [131, 183] on button "Show more" at bounding box center [143, 180] width 24 height 6
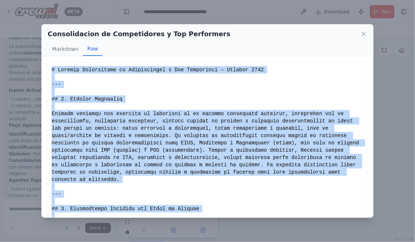
copy div "# Reporte Consolidado de Competidores y Top Performers – Banorte 2024 --- ## 1.…"
click at [365, 33] on icon at bounding box center [363, 33] width 7 height 7
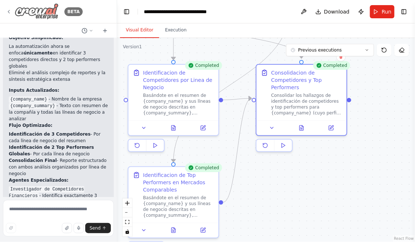
click at [10, 9] on icon at bounding box center [9, 12] width 6 height 6
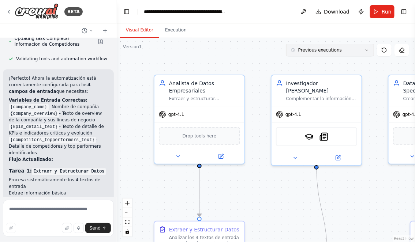
scroll to position [1971, 0]
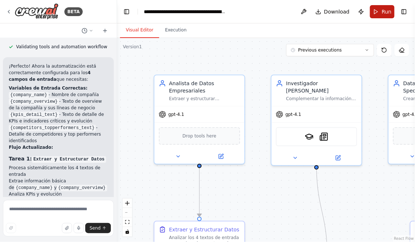
click at [380, 14] on button "Run" at bounding box center [382, 11] width 25 height 13
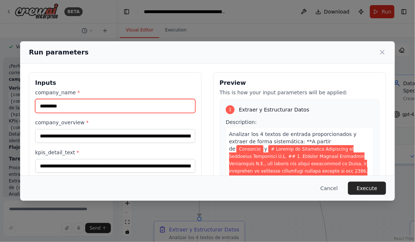
drag, startPoint x: 79, startPoint y: 104, endPoint x: 16, endPoint y: 104, distance: 63.3
click at [16, 104] on div "Run parameters Inputs company_name * ********* company_overview * kpis_detail_t…" at bounding box center [207, 121] width 415 height 242
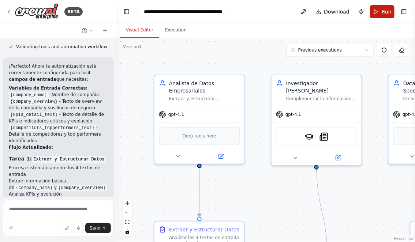
click at [386, 11] on span "Run" at bounding box center [386, 11] width 10 height 7
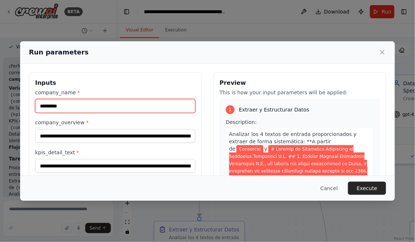
click at [125, 106] on input "*********" at bounding box center [115, 106] width 160 height 14
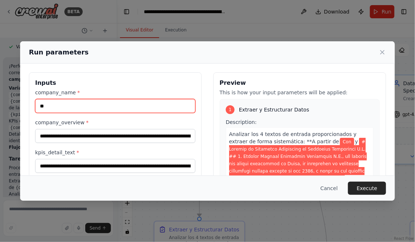
type input "*"
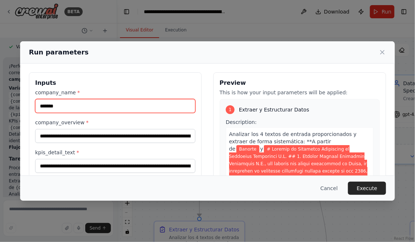
type input "*******"
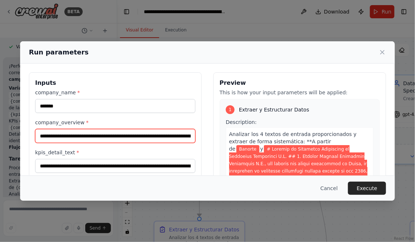
click at [59, 136] on input "company_overview *" at bounding box center [115, 136] width 160 height 14
click at [39, 136] on input "company_overview *" at bounding box center [115, 136] width 160 height 14
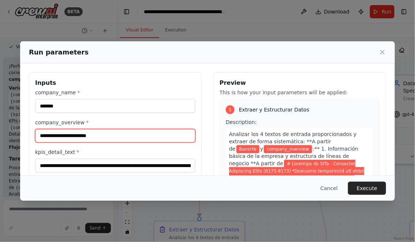
scroll to position [0, 0]
paste input "**********"
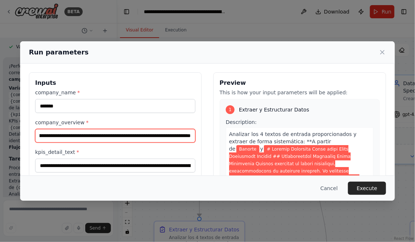
type input "**********"
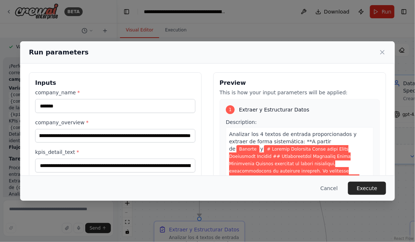
scroll to position [0, 0]
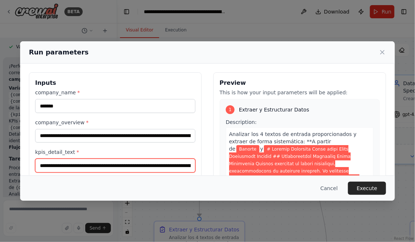
click at [38, 165] on input "kpis_detail_text *" at bounding box center [115, 166] width 160 height 14
paste input "**********"
type input "**********"
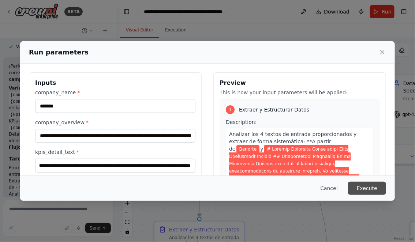
click at [367, 187] on button "Execute" at bounding box center [367, 188] width 38 height 13
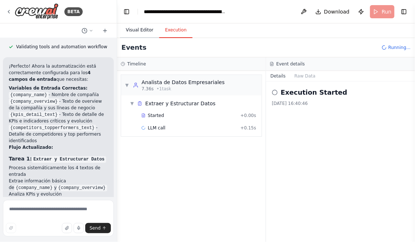
click at [140, 30] on button "Visual Editor" at bounding box center [139, 30] width 39 height 15
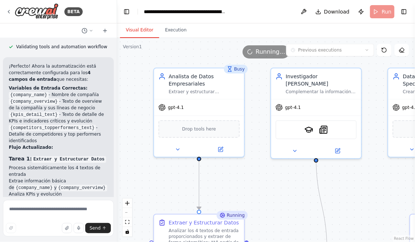
drag, startPoint x: 142, startPoint y: 118, endPoint x: 140, endPoint y: 100, distance: 18.4
click at [140, 100] on div ".deletable-edge-delete-btn { width: 20px; height: 20px; border: 0px solid #ffff…" at bounding box center [266, 140] width 298 height 204
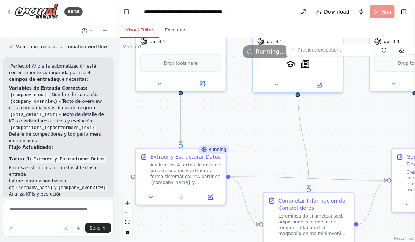
drag, startPoint x: 253, startPoint y: 185, endPoint x: 231, endPoint y: 115, distance: 73.7
click at [231, 115] on div ".deletable-edge-delete-btn { width: 20px; height: 20px; border: 0px solid #ffff…" at bounding box center [266, 140] width 298 height 204
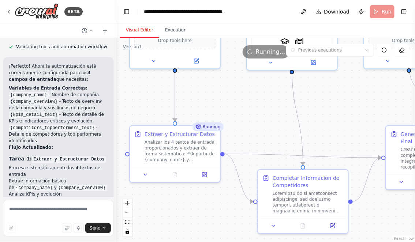
drag, startPoint x: 233, startPoint y: 213, endPoint x: 196, endPoint y: 167, distance: 58.3
click at [196, 168] on div ".deletable-edge-delete-btn { width: 20px; height: 20px; border: 0px solid #ffff…" at bounding box center [266, 140] width 298 height 204
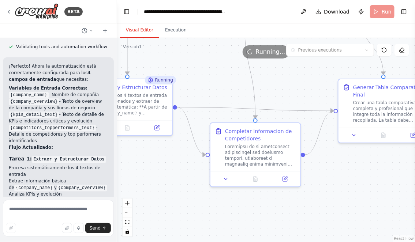
drag, startPoint x: 380, startPoint y: 192, endPoint x: 369, endPoint y: 191, distance: 11.4
click at [369, 191] on div ".deletable-edge-delete-btn { width: 20px; height: 20px; border: 0px solid #ffff…" at bounding box center [266, 140] width 298 height 204
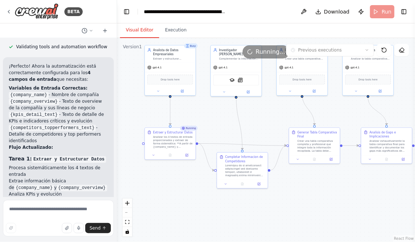
drag, startPoint x: 367, startPoint y: 197, endPoint x: 298, endPoint y: 197, distance: 69.1
click at [298, 197] on div ".deletable-edge-delete-btn { width: 20px; height: 20px; border: 0px solid #ffff…" at bounding box center [266, 140] width 298 height 204
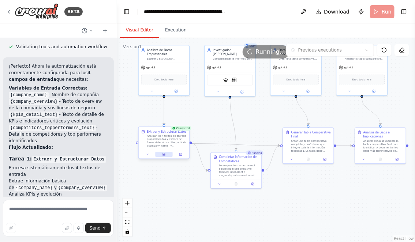
click at [163, 155] on icon at bounding box center [164, 154] width 2 height 3
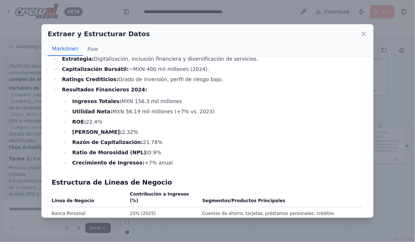
scroll to position [0, 0]
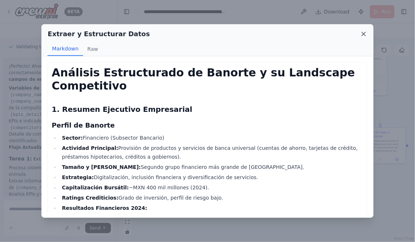
click at [365, 33] on icon at bounding box center [363, 33] width 7 height 7
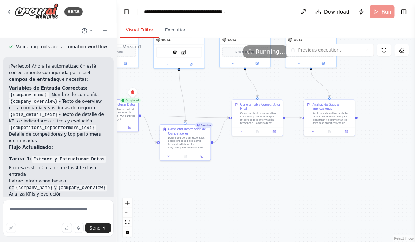
drag, startPoint x: 279, startPoint y: 204, endPoint x: 228, endPoint y: 176, distance: 59.4
click at [228, 176] on div ".deletable-edge-delete-btn { width: 20px; height: 20px; border: 0px solid #ffff…" at bounding box center [266, 140] width 298 height 204
click at [183, 152] on button at bounding box center [185, 154] width 18 height 5
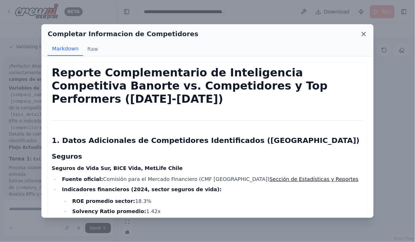
click at [365, 32] on icon at bounding box center [364, 34] width 4 height 4
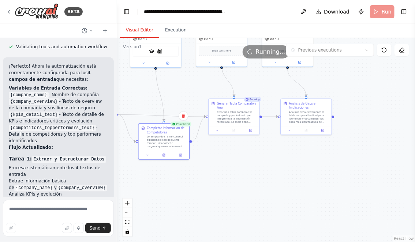
drag, startPoint x: 314, startPoint y: 174, endPoint x: 279, endPoint y: 174, distance: 34.7
click at [279, 174] on div ".deletable-edge-delete-btn { width: 20px; height: 20px; border: 0px solid #ffff…" at bounding box center [266, 140] width 298 height 204
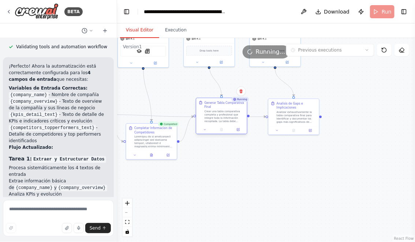
click at [220, 102] on div "Generar Tabla Comparativa Final" at bounding box center [224, 105] width 40 height 8
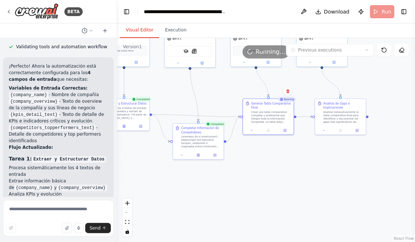
drag, startPoint x: 209, startPoint y: 176, endPoint x: 273, endPoint y: 176, distance: 64.4
click at [273, 176] on div ".deletable-edge-delete-btn { width: 20px; height: 20px; border: 0px solid #ffff…" at bounding box center [266, 140] width 298 height 204
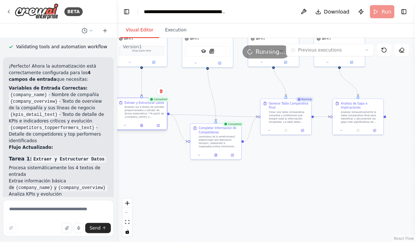
click at [136, 103] on div "Extraer y Estructurar Datos" at bounding box center [144, 103] width 40 height 4
click at [287, 163] on div ".deletable-edge-delete-btn { width: 20px; height: 20px; border: 0px solid #ffff…" at bounding box center [266, 140] width 298 height 204
drag, startPoint x: 313, startPoint y: 170, endPoint x: 264, endPoint y: 172, distance: 49.0
click at [265, 171] on div ".deletable-edge-delete-btn { width: 20px; height: 20px; border: 0px solid #ffff…" at bounding box center [266, 140] width 298 height 204
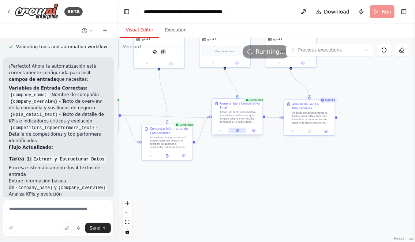
click at [236, 129] on icon at bounding box center [237, 130] width 2 height 3
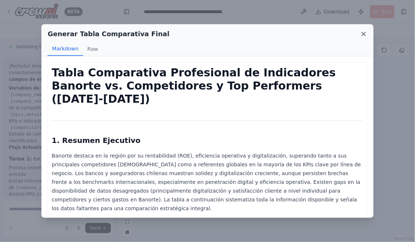
click at [365, 33] on icon at bounding box center [363, 33] width 7 height 7
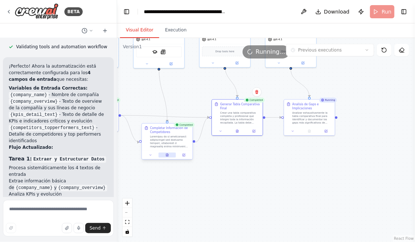
click at [167, 156] on icon at bounding box center [167, 155] width 2 height 3
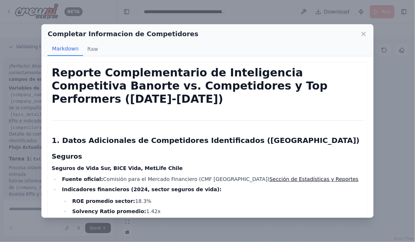
scroll to position [12, 0]
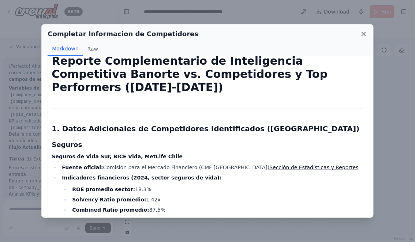
click at [364, 32] on icon at bounding box center [363, 33] width 7 height 7
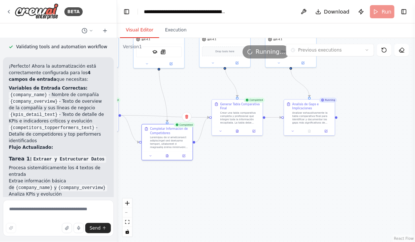
drag, startPoint x: 233, startPoint y: 185, endPoint x: 297, endPoint y: 185, distance: 64.7
click at [295, 185] on div ".deletable-edge-delete-btn { width: 20px; height: 20px; border: 0px solid #ffff…" at bounding box center [266, 140] width 298 height 204
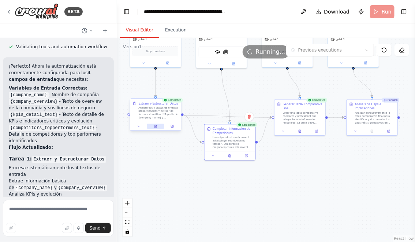
click at [157, 125] on icon at bounding box center [155, 126] width 3 height 3
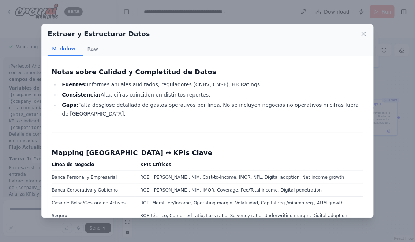
scroll to position [1602, 0]
click at [365, 34] on icon at bounding box center [363, 33] width 7 height 7
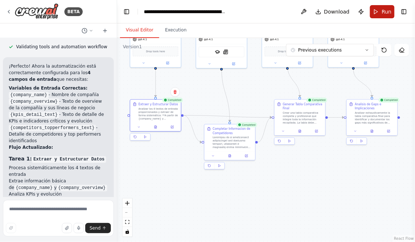
click at [387, 10] on span "Run" at bounding box center [386, 11] width 10 height 7
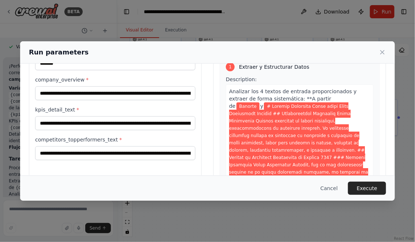
scroll to position [44, 0]
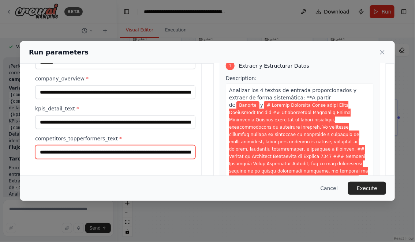
click at [40, 151] on input "competitors_topperformers_text *" at bounding box center [115, 152] width 160 height 14
paste input "**********"
type input "**********"
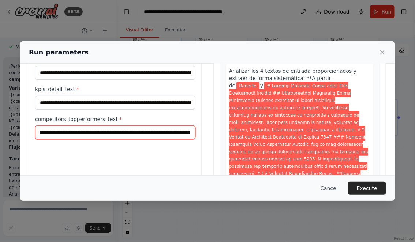
scroll to position [78, 0]
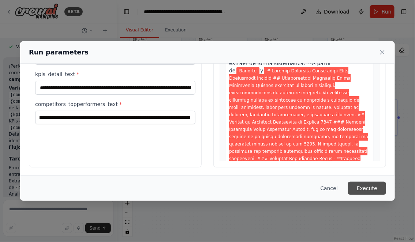
click at [361, 188] on button "Execute" at bounding box center [367, 188] width 38 height 13
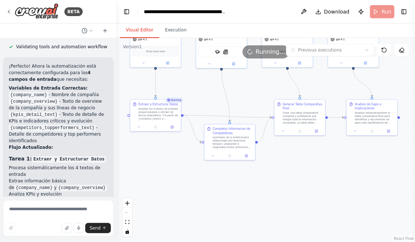
click at [144, 32] on button "Visual Editor" at bounding box center [139, 30] width 39 height 15
click at [155, 127] on icon at bounding box center [155, 127] width 1 height 0
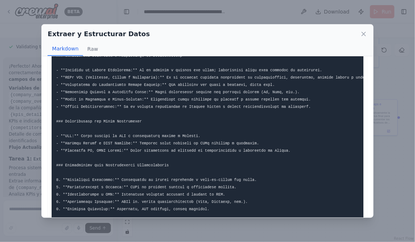
scroll to position [2490, 0]
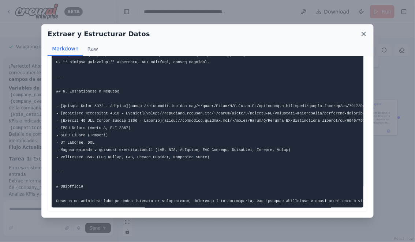
click at [364, 33] on icon at bounding box center [363, 33] width 7 height 7
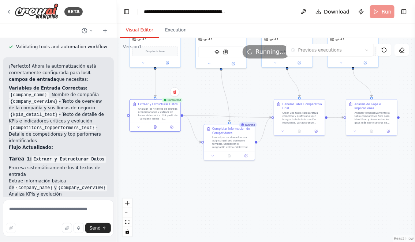
drag, startPoint x: 310, startPoint y: 185, endPoint x: 259, endPoint y: 187, distance: 50.5
click at [260, 187] on div ".deletable-edge-delete-btn { width: 20px; height: 20px; border: 0px solid #ffff…" at bounding box center [266, 140] width 298 height 204
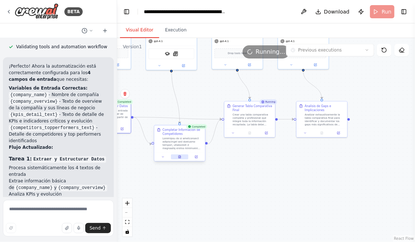
click at [182, 157] on button at bounding box center [180, 157] width 18 height 5
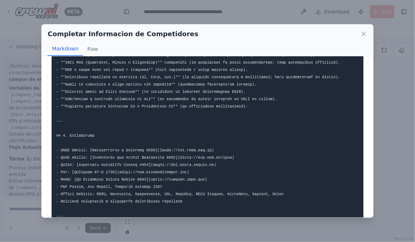
scroll to position [1503, 0]
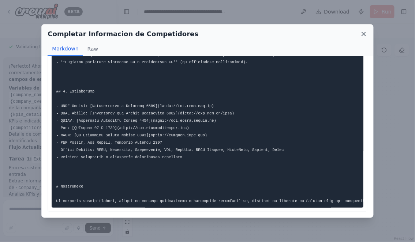
click at [363, 34] on icon at bounding box center [364, 34] width 4 height 4
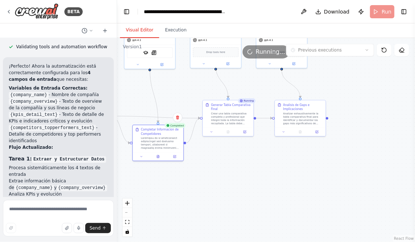
drag, startPoint x: 331, startPoint y: 176, endPoint x: 290, endPoint y: 173, distance: 40.7
click at [290, 173] on div ".deletable-edge-delete-btn { width: 20px; height: 20px; border: 0px solid #ffff…" at bounding box center [266, 140] width 298 height 204
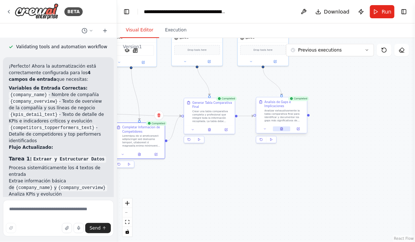
click at [282, 129] on icon at bounding box center [282, 129] width 2 height 3
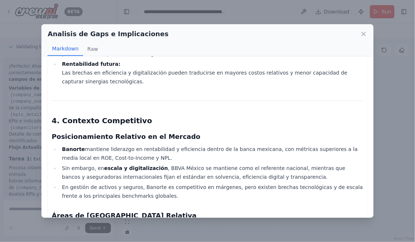
scroll to position [1743, 0]
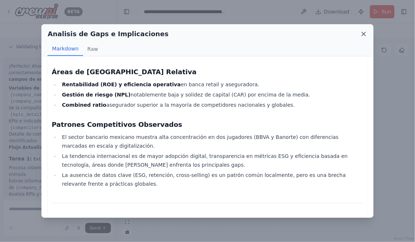
click at [364, 34] on icon at bounding box center [364, 34] width 4 height 4
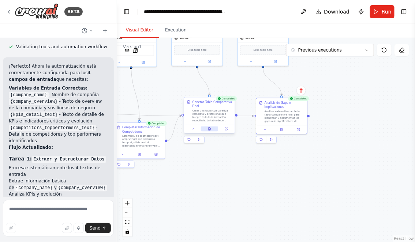
click at [210, 128] on icon at bounding box center [210, 128] width 1 height 1
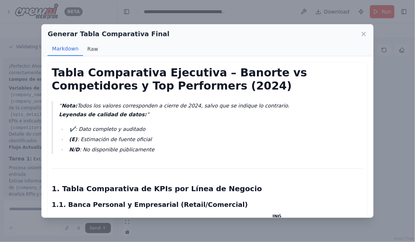
click at [92, 45] on button "Raw" at bounding box center [92, 49] width 19 height 14
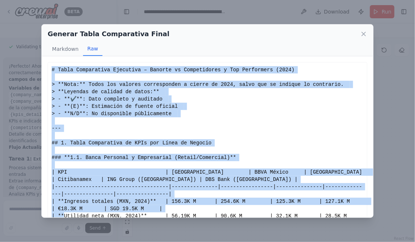
scroll to position [19, 0]
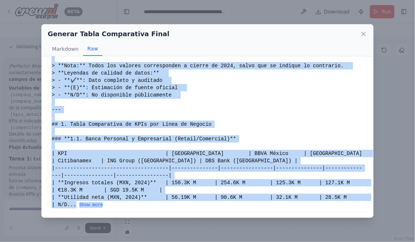
drag, startPoint x: 52, startPoint y: 71, endPoint x: 212, endPoint y: 232, distance: 227.1
click at [213, 232] on div "Generar Tabla Comparativa Final Markdown Raw Tabla Comparativa Ejecutiva – Bano…" at bounding box center [207, 121] width 415 height 242
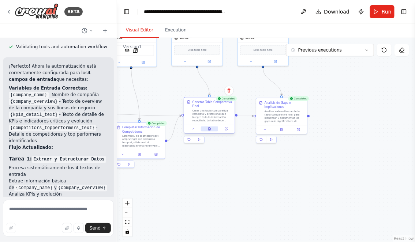
click at [210, 129] on icon at bounding box center [209, 129] width 2 height 3
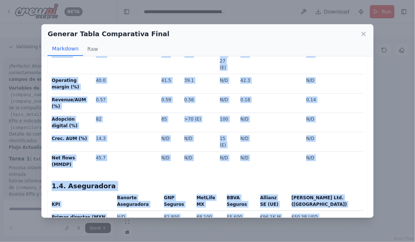
scroll to position [694, 0]
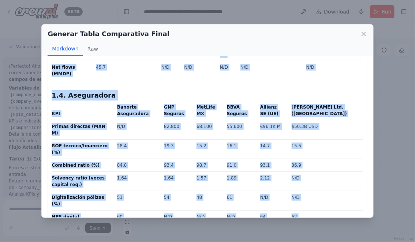
drag, startPoint x: 52, startPoint y: 71, endPoint x: 222, endPoint y: 225, distance: 229.4
click at [222, 225] on div "Generar Tabla Comparativa Final Markdown Raw Tabla Comparativa Ejecutiva – Bano…" at bounding box center [207, 121] width 415 height 242
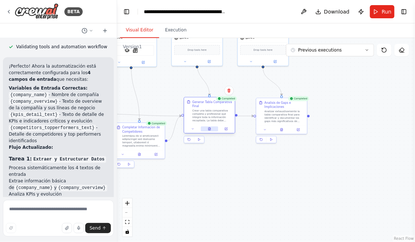
click at [212, 128] on button at bounding box center [210, 129] width 18 height 5
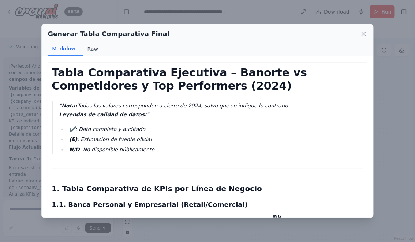
click at [90, 50] on button "Raw" at bounding box center [92, 49] width 19 height 14
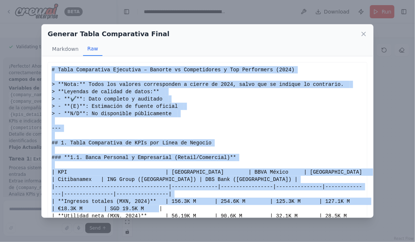
scroll to position [19, 0]
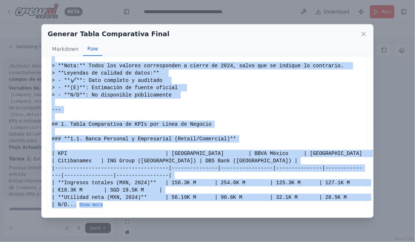
drag, startPoint x: 52, startPoint y: 68, endPoint x: 189, endPoint y: 208, distance: 196.1
click at [189, 208] on div "# Tabla Comparativa Ejecutiva – Banorte vs Competidores y Top Performers (2024)…" at bounding box center [207, 128] width 311 height 161
click at [103, 206] on button "Show more" at bounding box center [91, 205] width 24 height 6
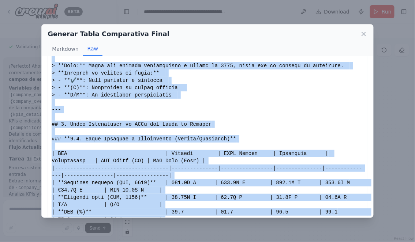
copy div "# Tabla Comparativa Ejecutiva – Banorte vs Competidores y Top Performers (2024)…"
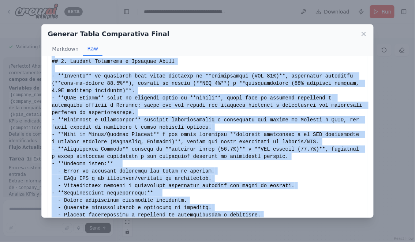
scroll to position [1253, 0]
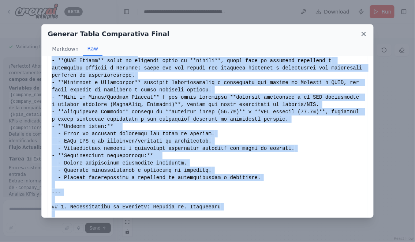
click at [365, 34] on icon at bounding box center [363, 33] width 7 height 7
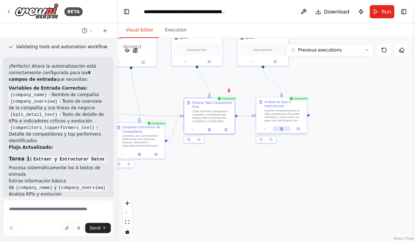
click at [282, 127] on icon at bounding box center [281, 128] width 3 height 3
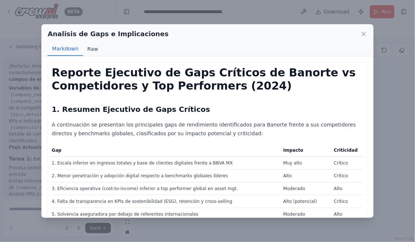
click at [88, 50] on button "Raw" at bounding box center [92, 49] width 19 height 14
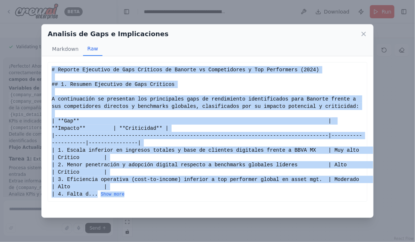
drag, startPoint x: 52, startPoint y: 70, endPoint x: 139, endPoint y: 197, distance: 154.1
click at [139, 197] on div "# Reporte Ejecutivo de Gaps Críticos de Banorte vs Competidores y Top Performer…" at bounding box center [207, 132] width 311 height 132
click at [120, 193] on button "Show more" at bounding box center [113, 195] width 24 height 6
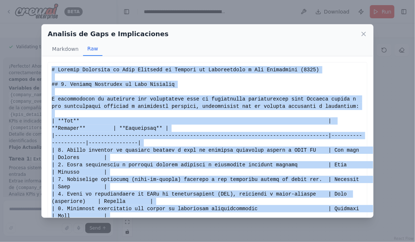
copy div "# Reporte Ejecutivo de Gaps Críticos de Banorte vs Competidores y Top Performer…"
